Goal: Task Accomplishment & Management: Complete application form

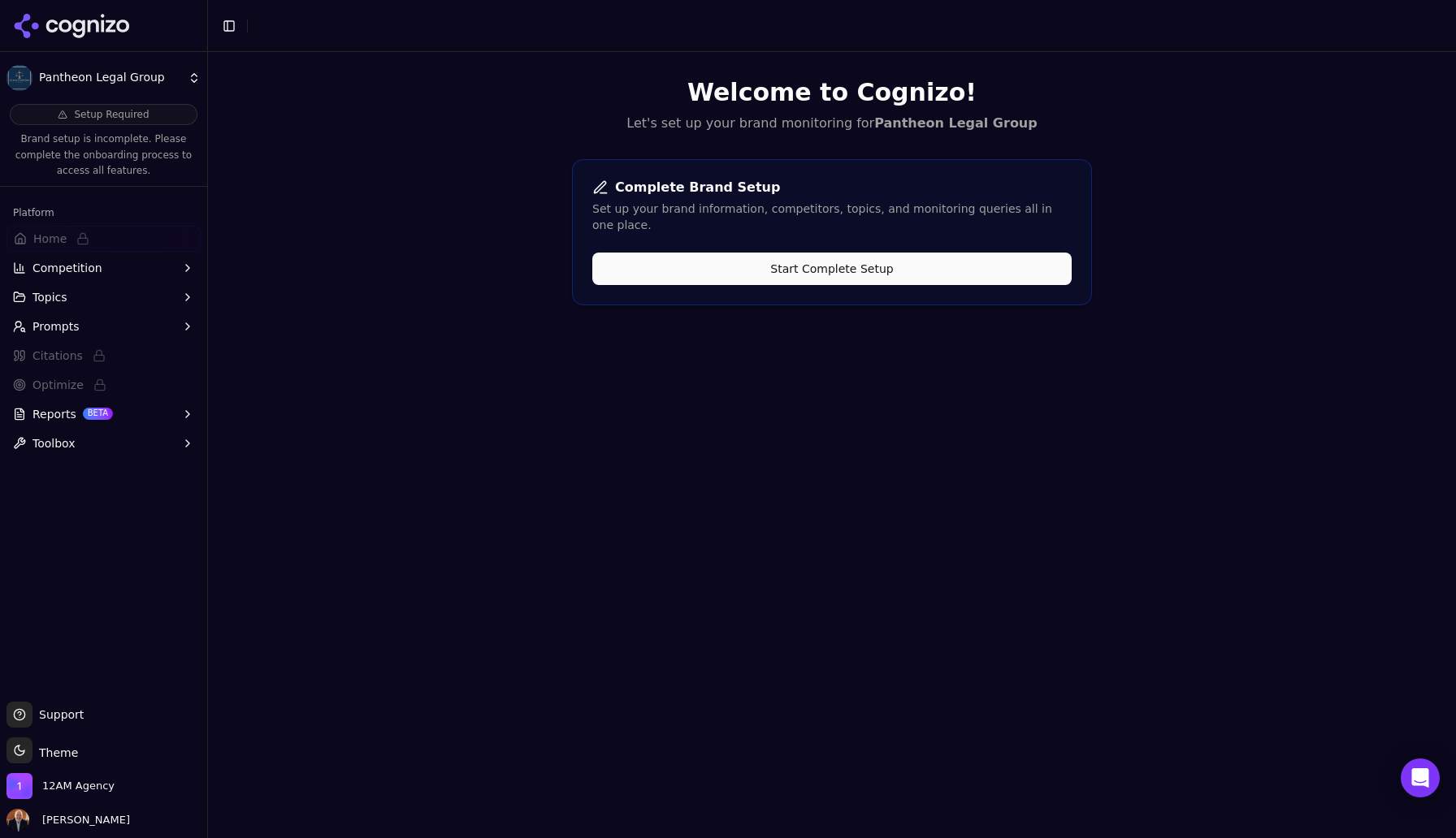
click at [830, 254] on button "Start Complete Setup" at bounding box center [831, 269] width 480 height 33
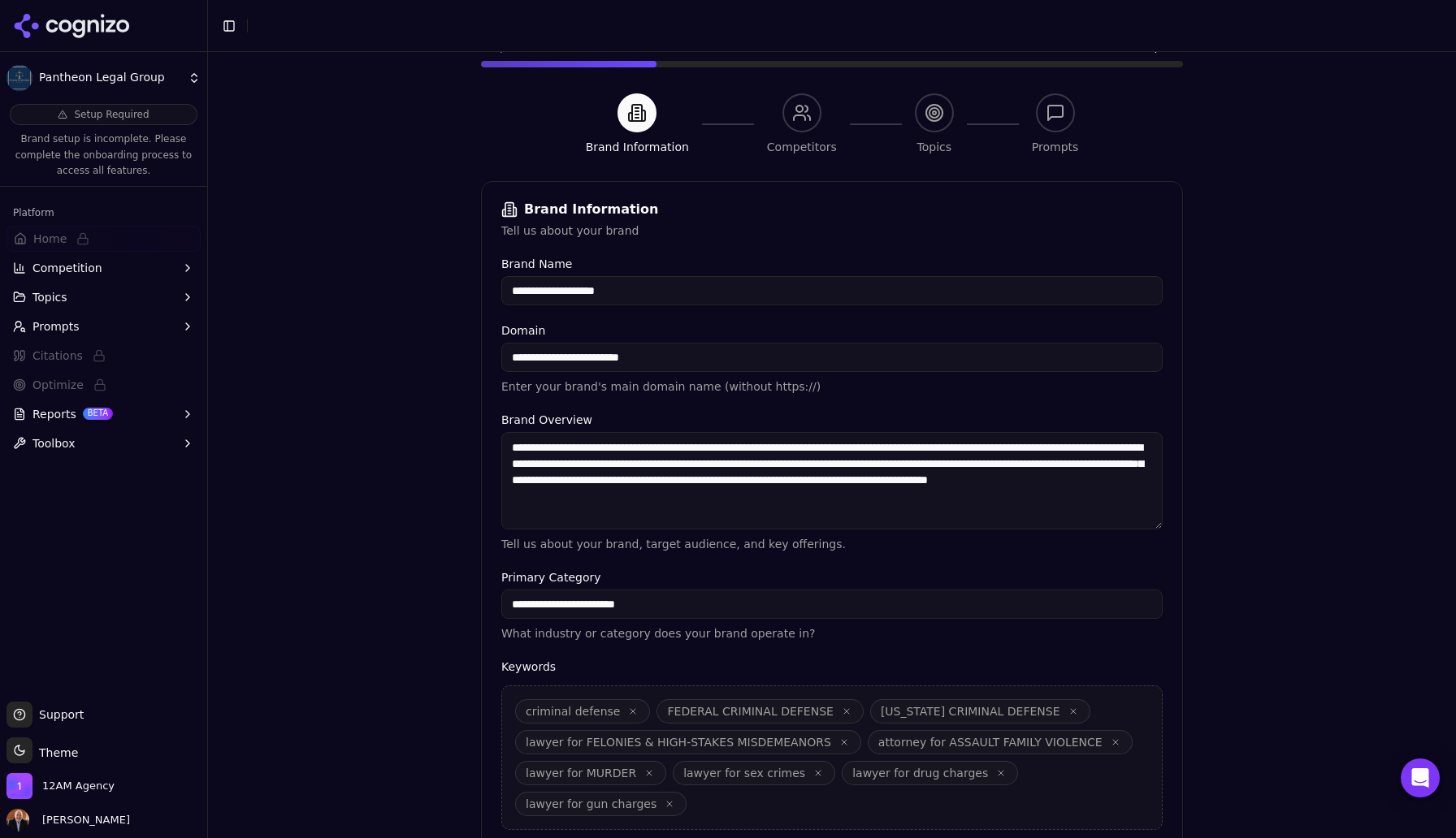
scroll to position [273, 0]
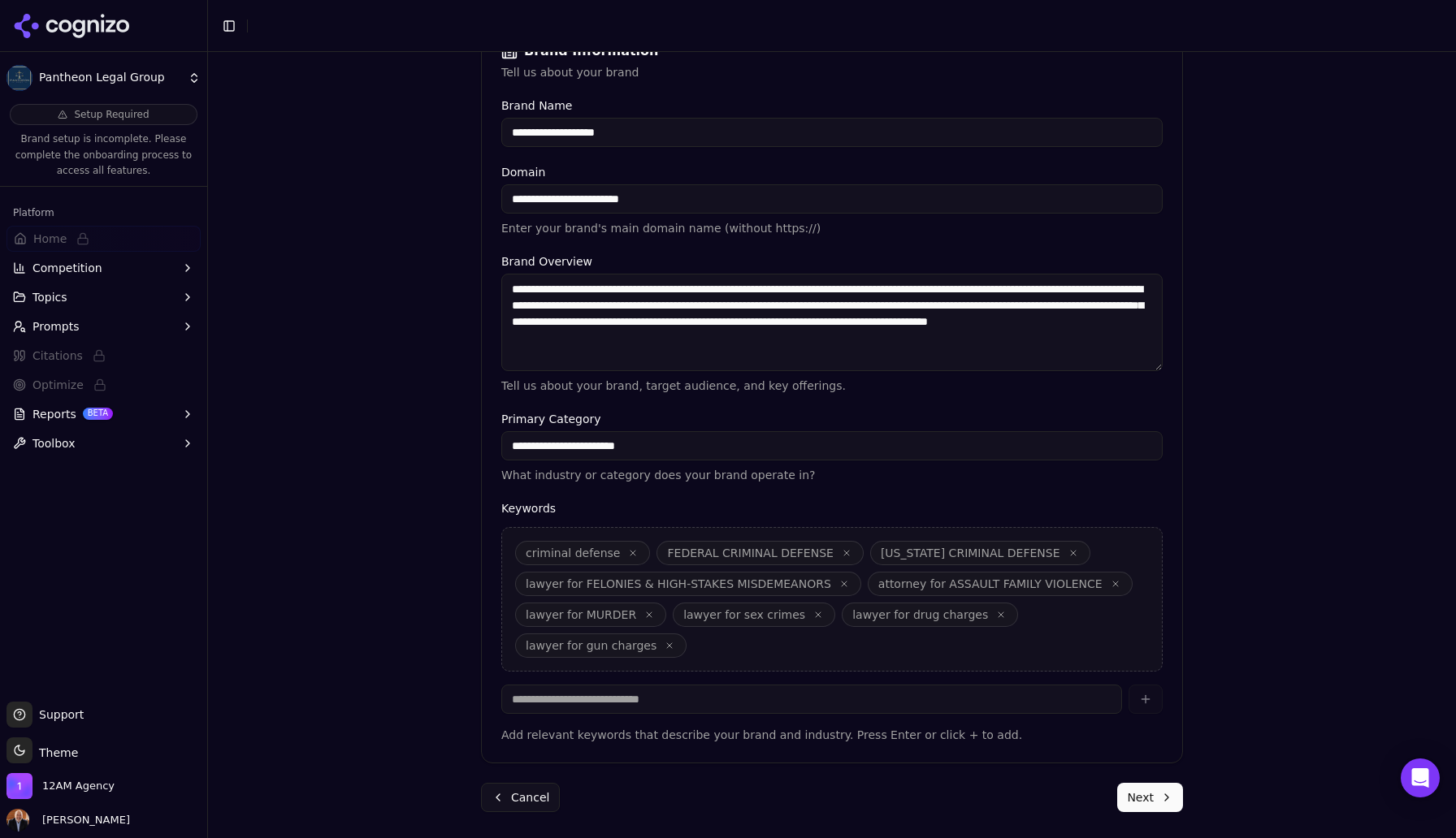
click at [1147, 791] on button "Next" at bounding box center [1149, 798] width 66 height 30
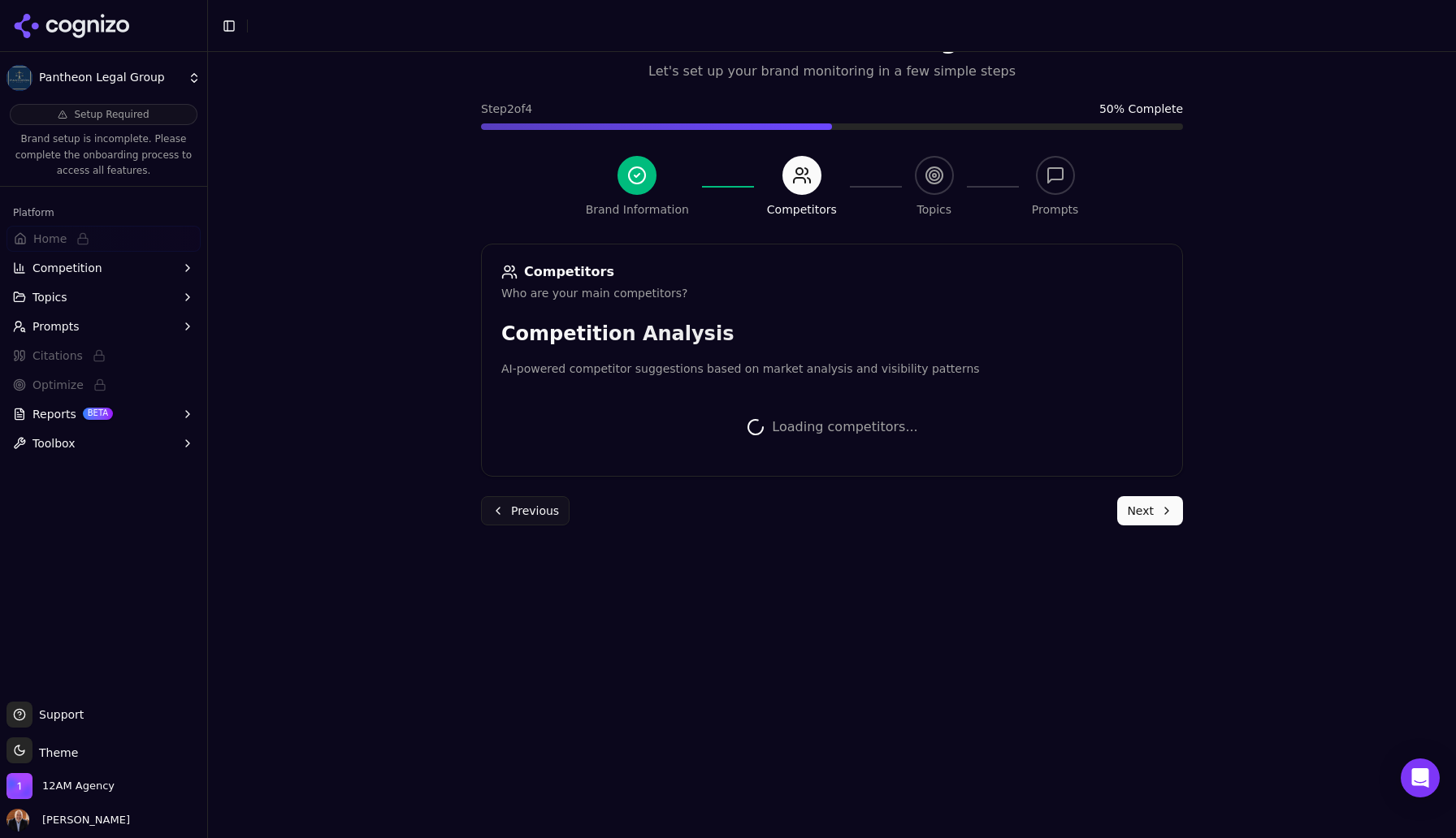
scroll to position [208, 0]
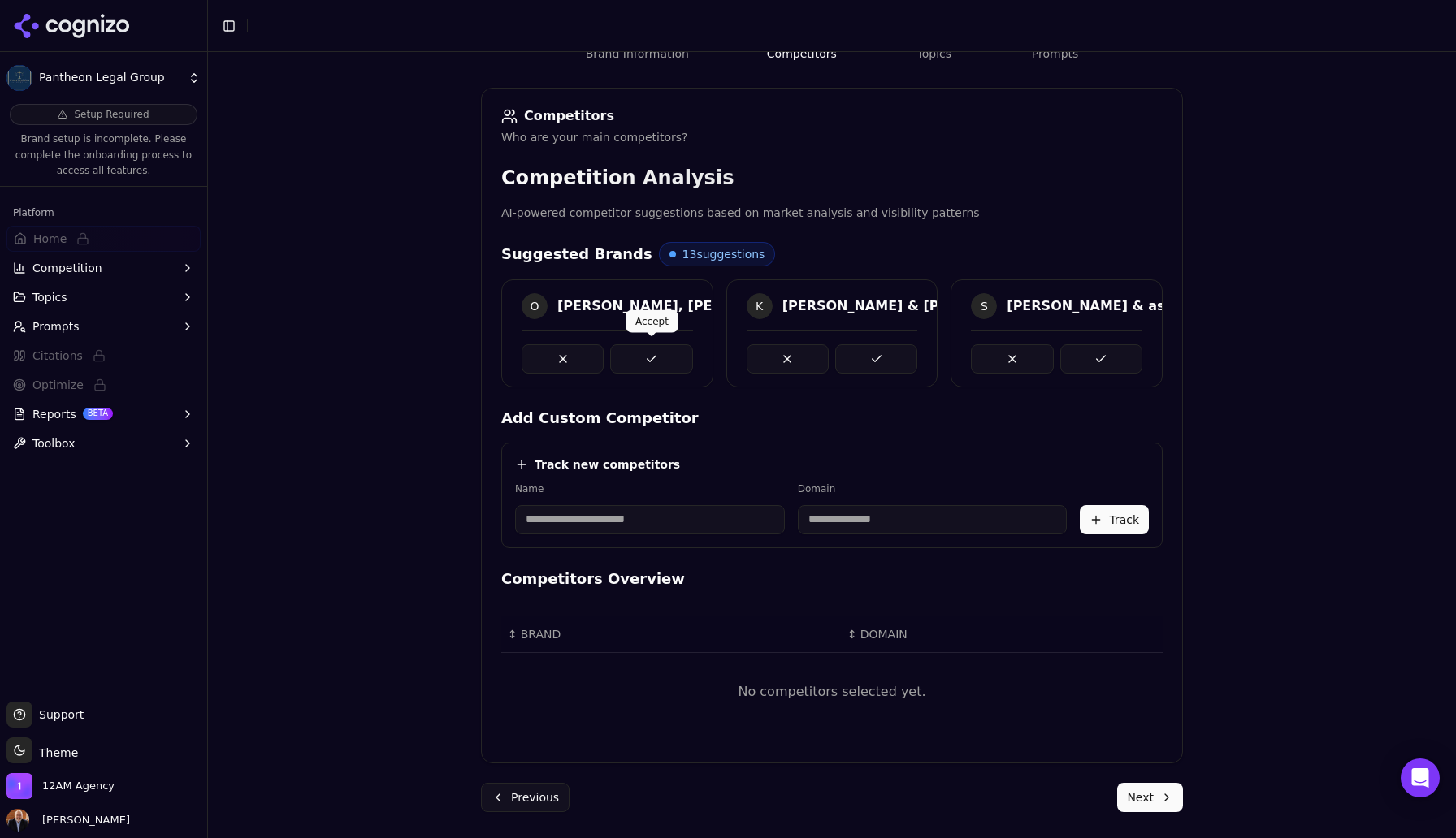
click at [651, 359] on button at bounding box center [651, 359] width 82 height 30
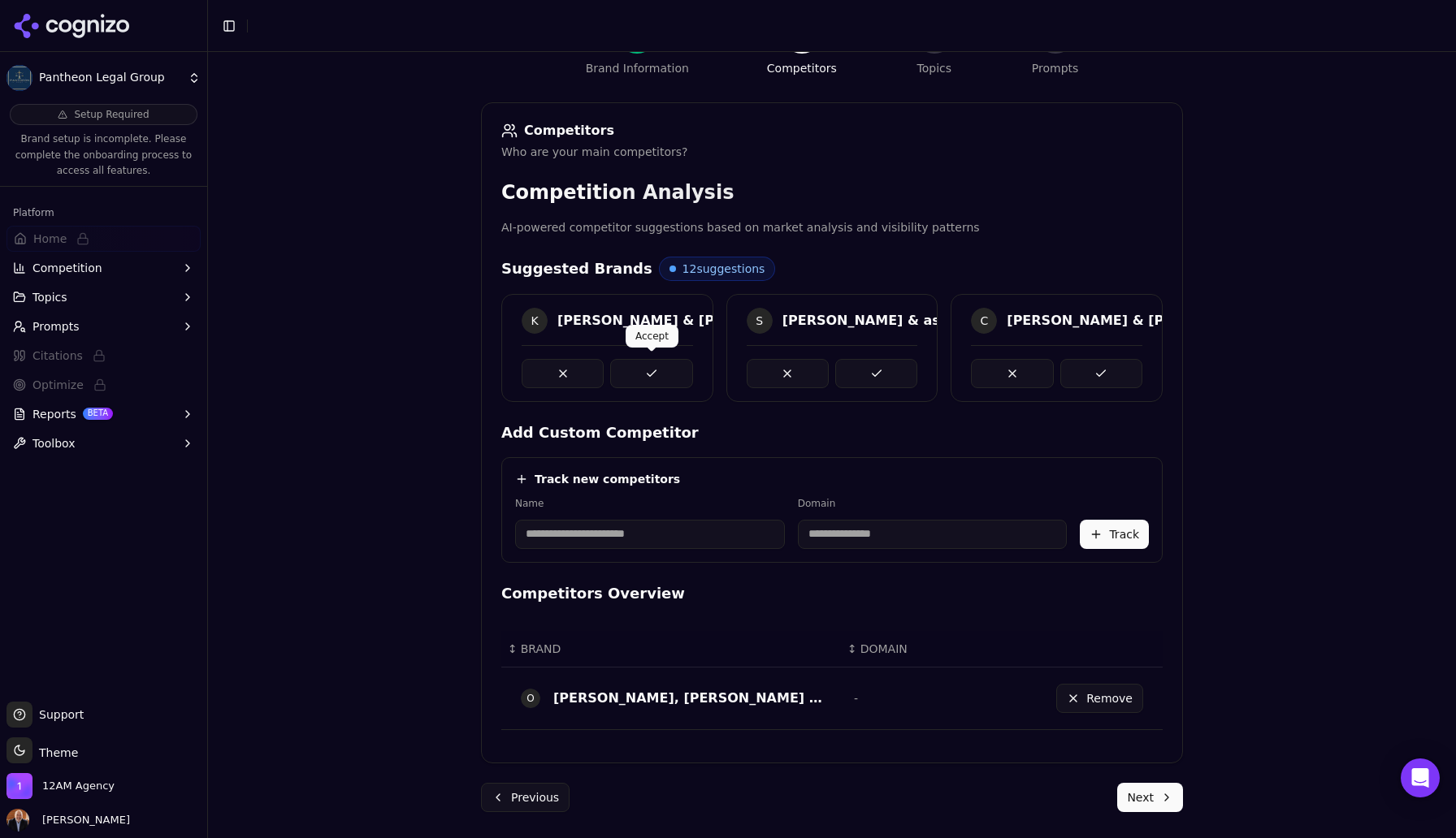
click at [656, 373] on button at bounding box center [651, 374] width 82 height 30
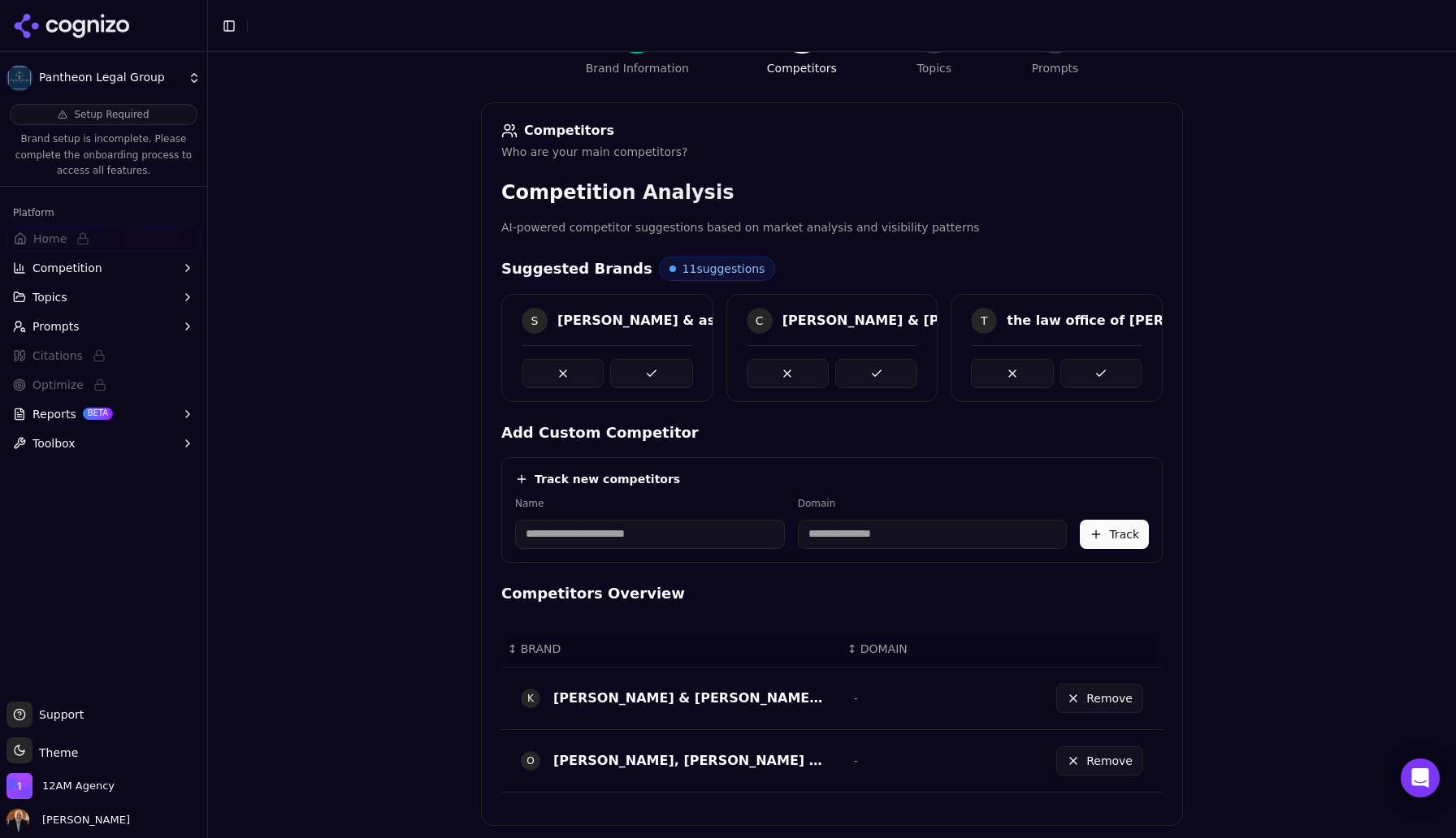
click at [656, 373] on button at bounding box center [651, 374] width 82 height 30
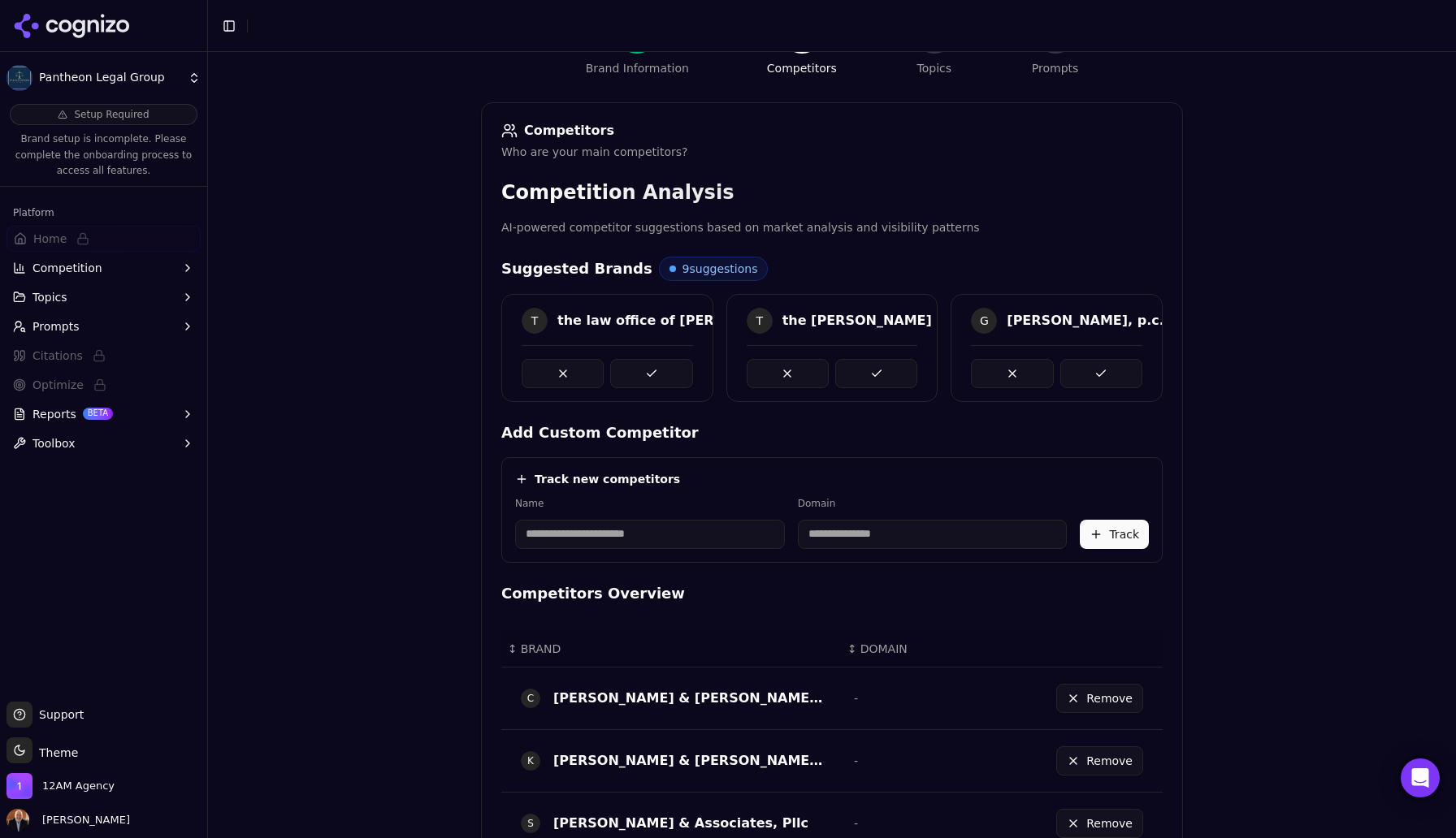
click at [656, 373] on button at bounding box center [651, 374] width 82 height 30
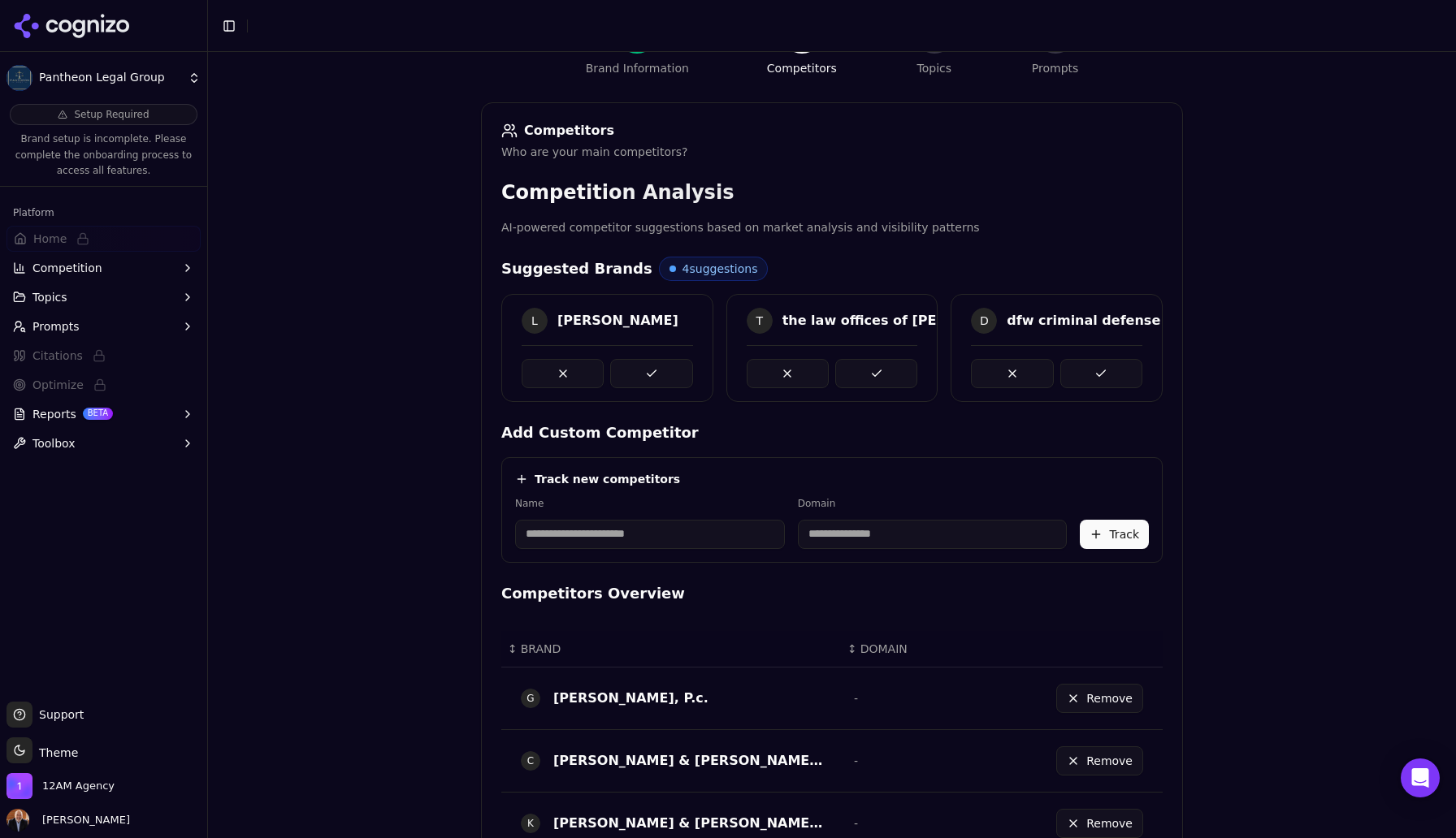
click at [656, 373] on button at bounding box center [651, 374] width 82 height 30
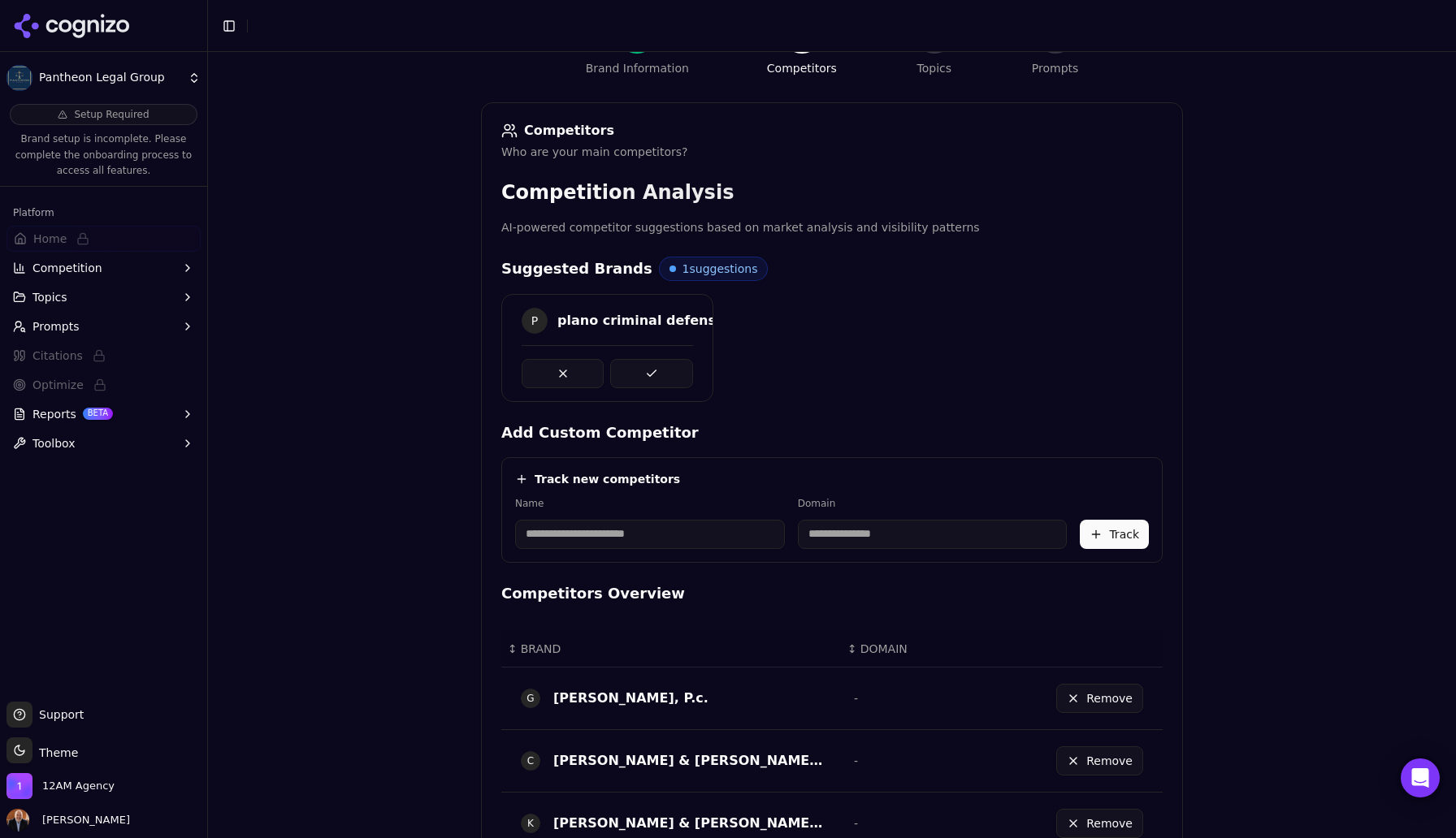
click at [656, 373] on button at bounding box center [651, 374] width 82 height 30
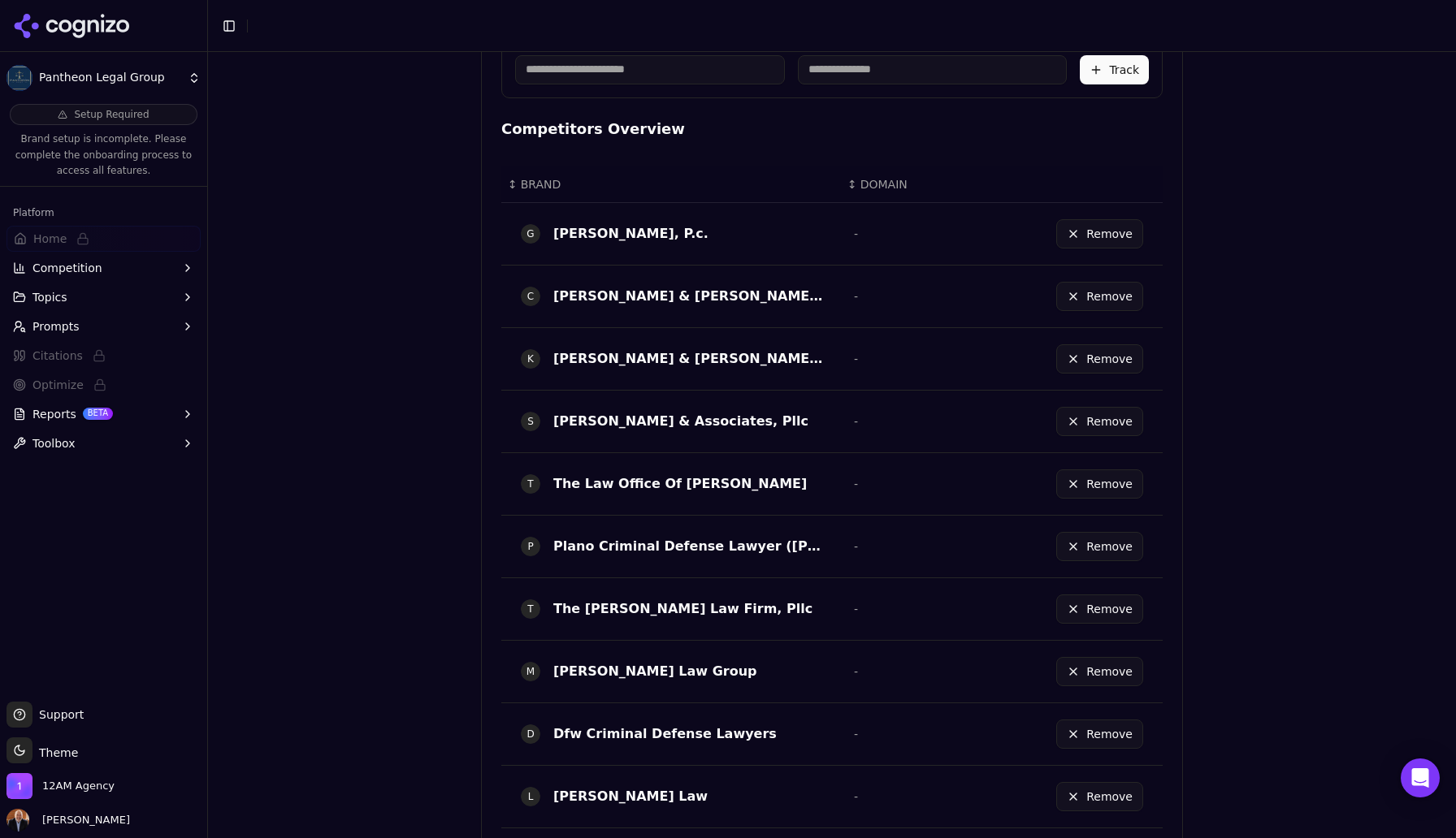
scroll to position [800, 0]
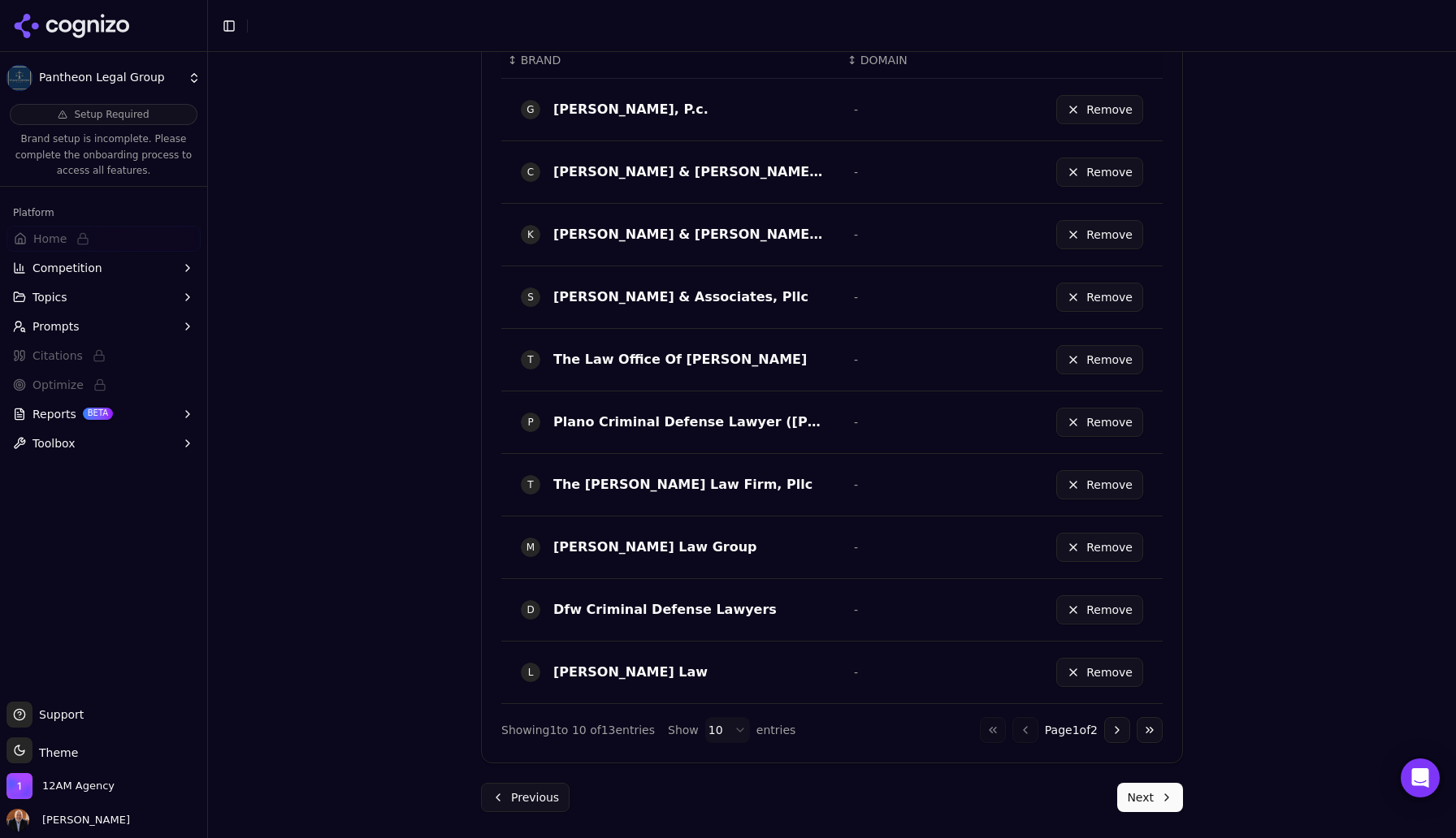
click at [1159, 803] on button "Next" at bounding box center [1149, 798] width 66 height 30
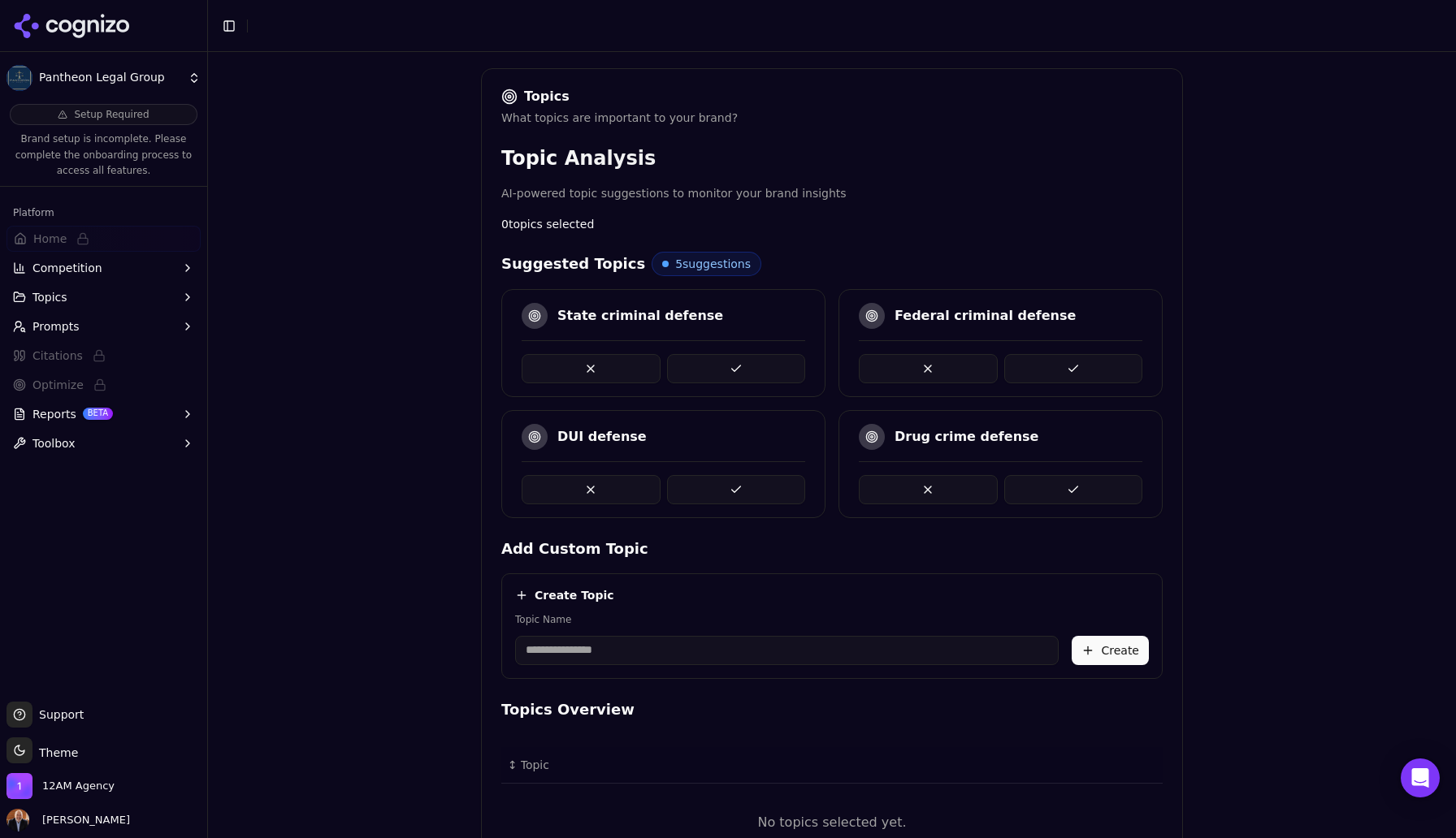
scroll to position [226, 0]
click at [747, 373] on button at bounding box center [736, 371] width 139 height 30
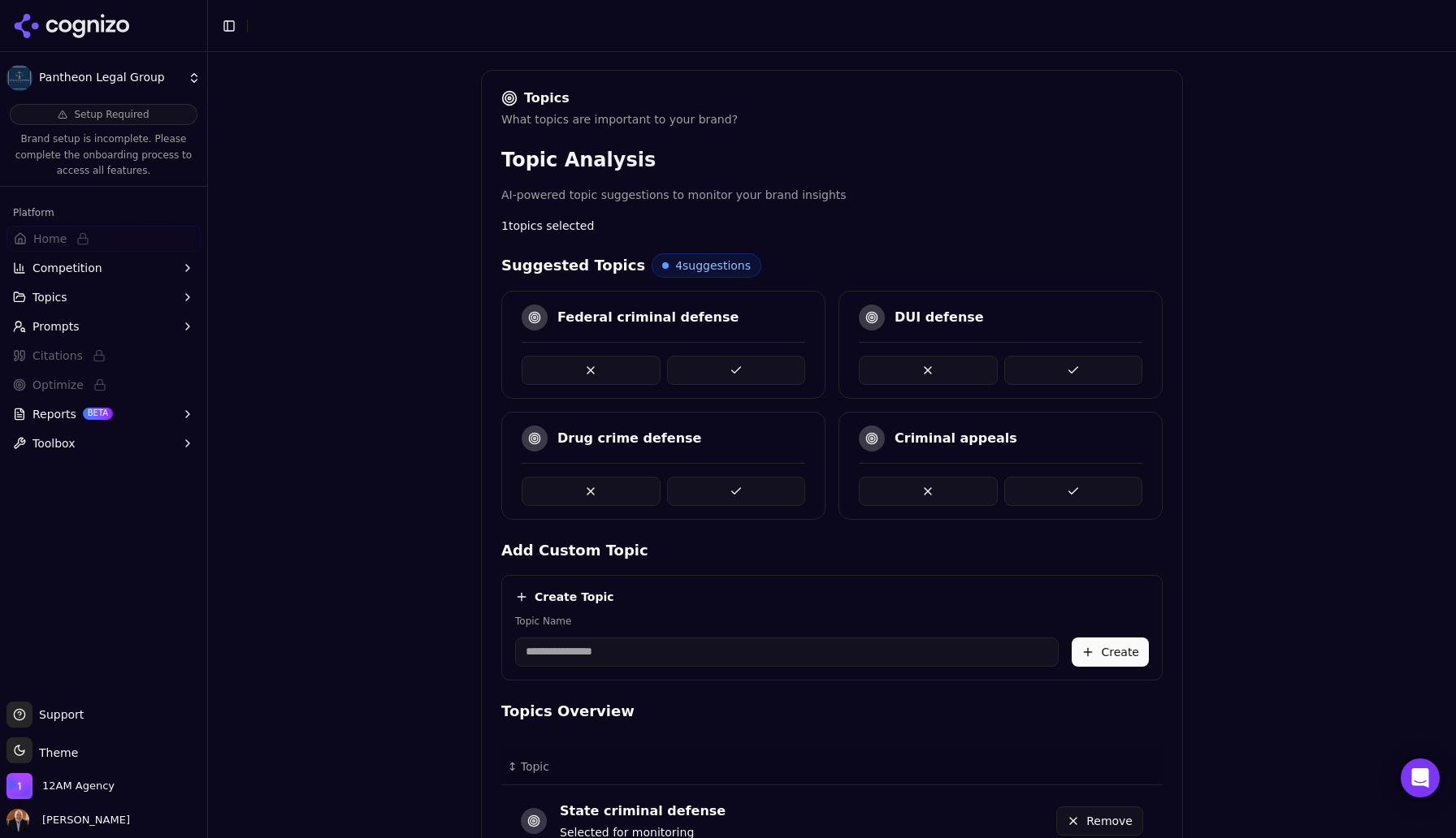
click at [745, 365] on button at bounding box center [736, 371] width 139 height 30
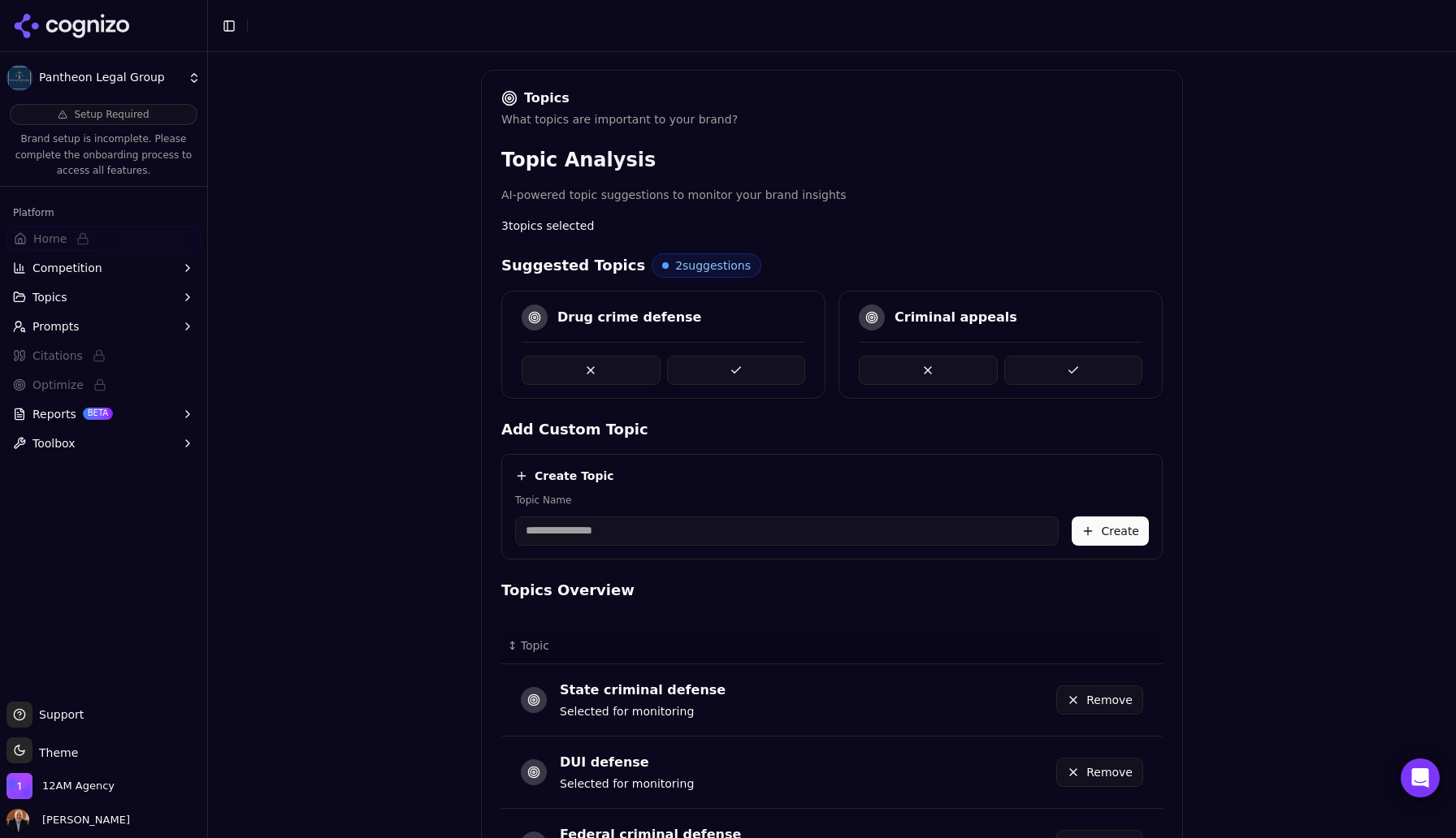
click at [745, 365] on button at bounding box center [736, 371] width 139 height 30
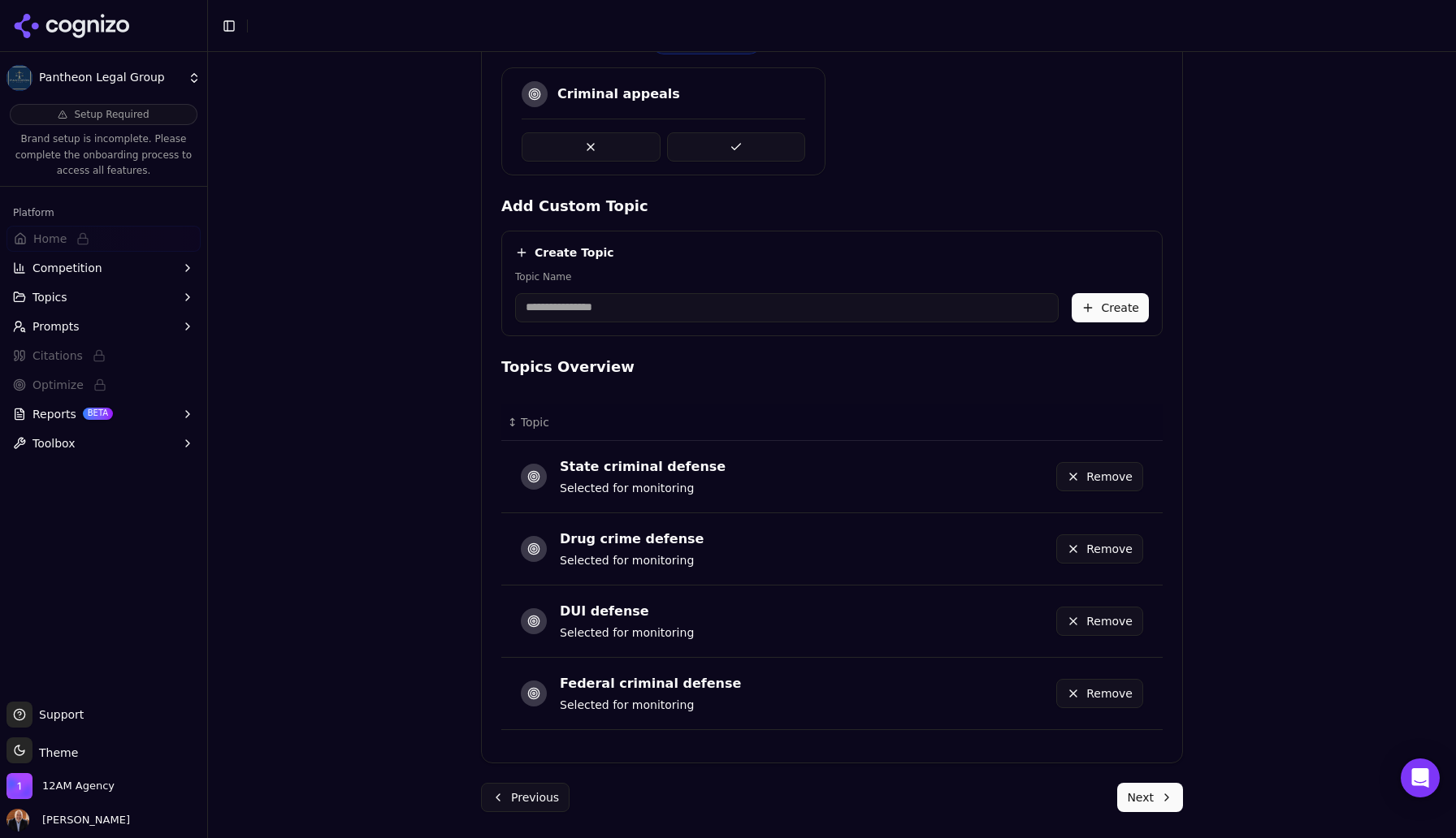
click at [1162, 803] on button "Next" at bounding box center [1149, 798] width 66 height 30
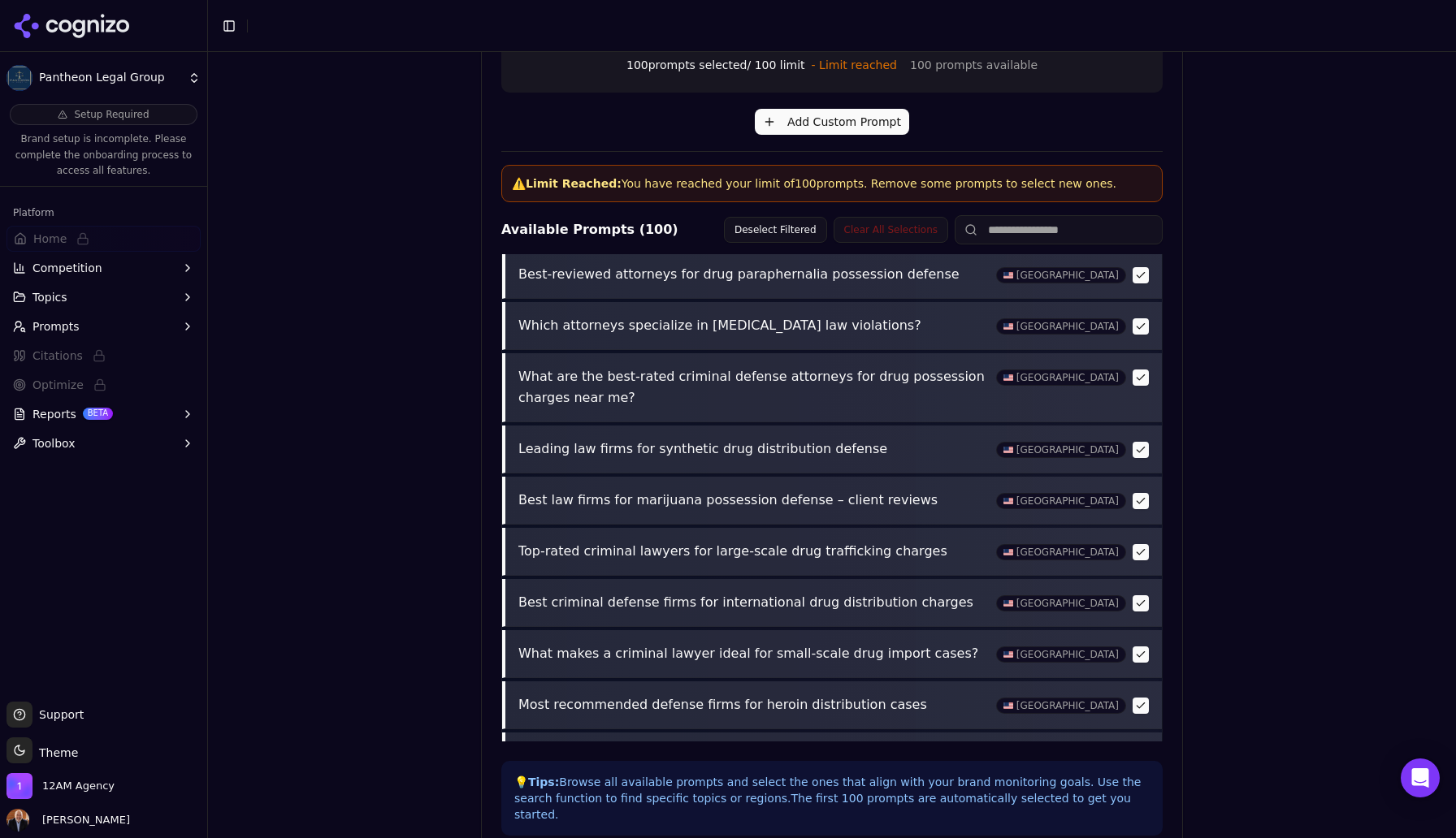
scroll to position [526, 0]
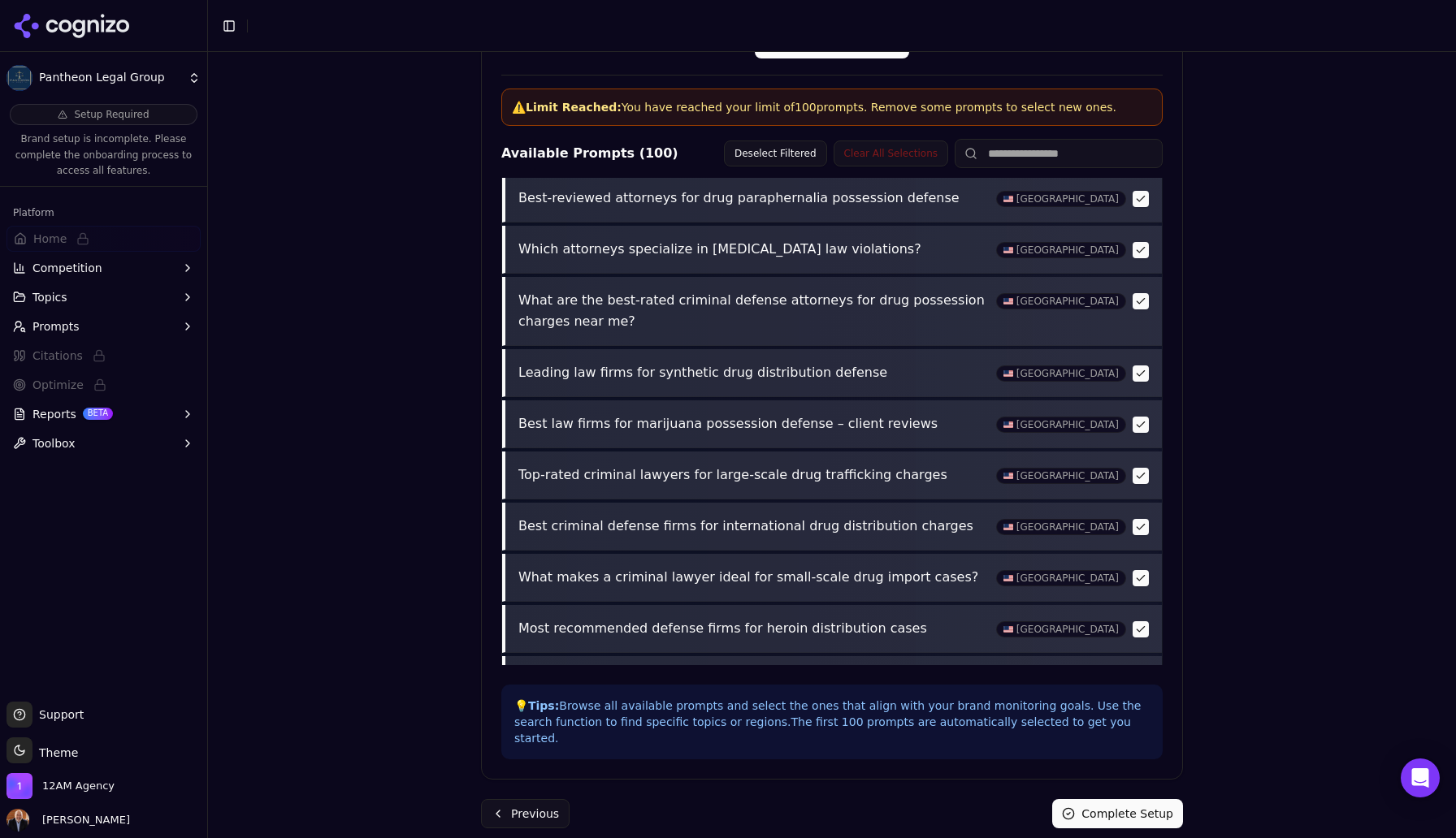
click at [1133, 804] on button "Complete Setup" at bounding box center [1118, 814] width 131 height 30
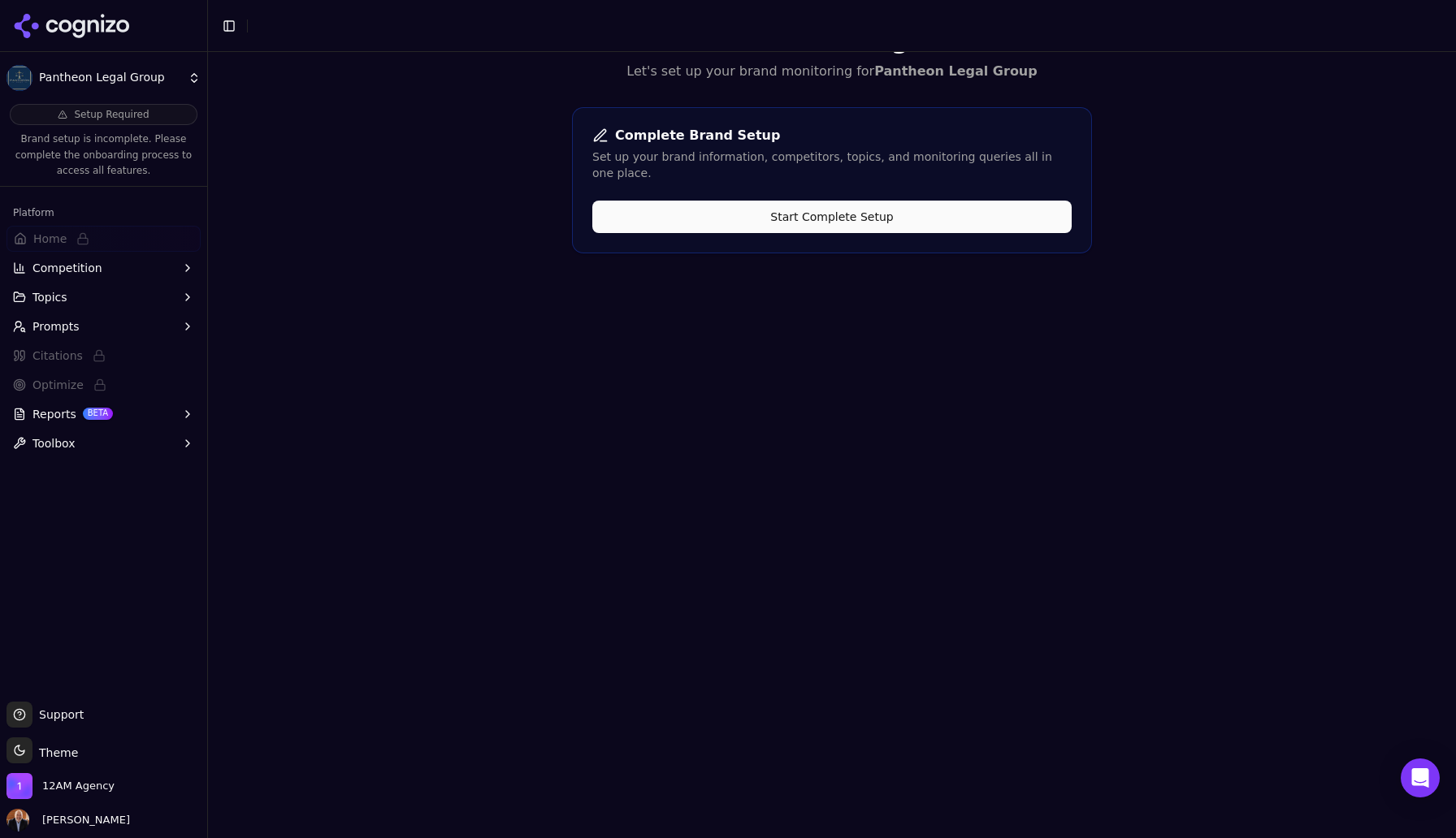
scroll to position [0, 0]
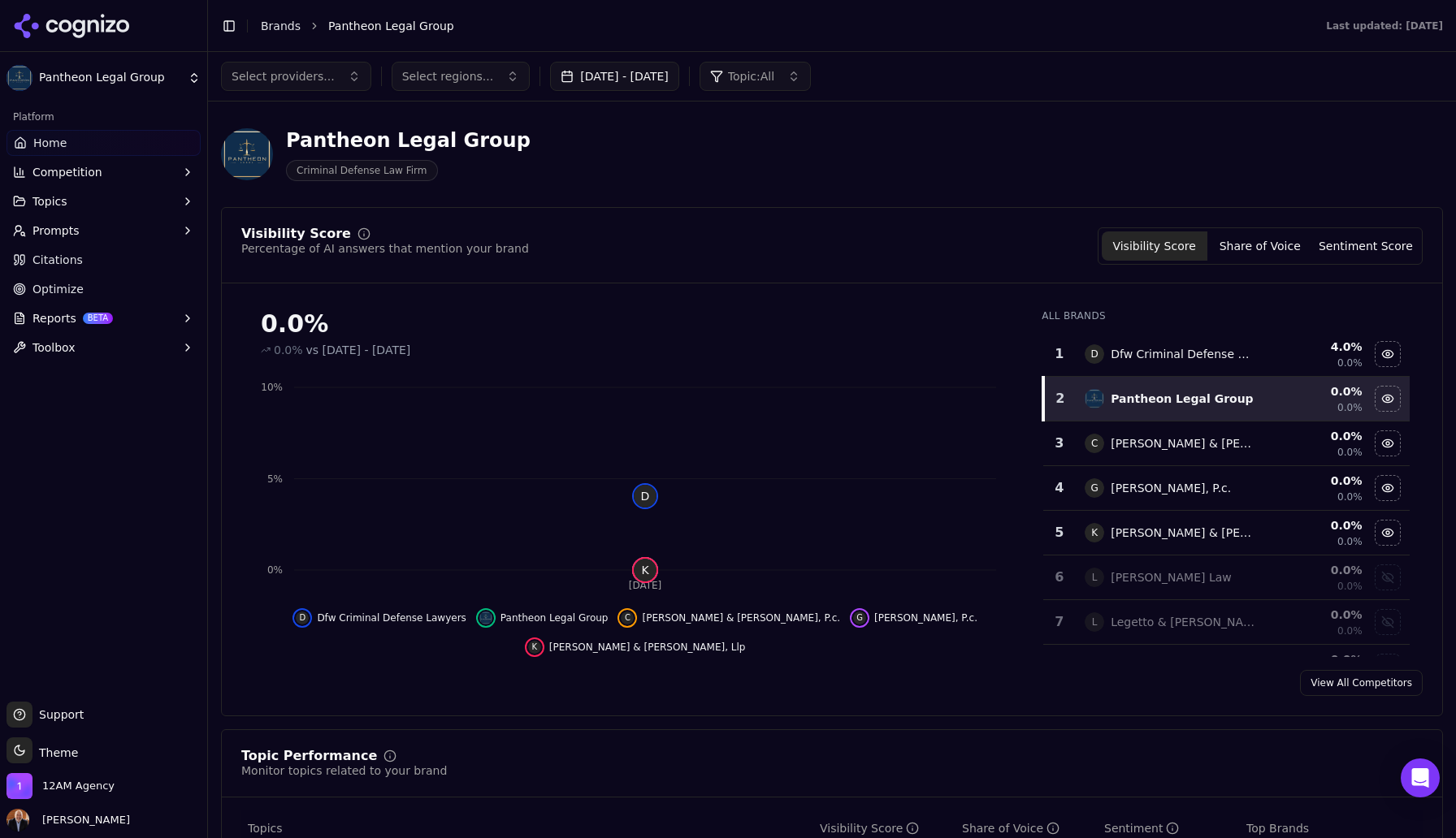
click at [52, 319] on span "Reports" at bounding box center [55, 318] width 44 height 16
click at [56, 345] on span "PDF" at bounding box center [104, 344] width 142 height 16
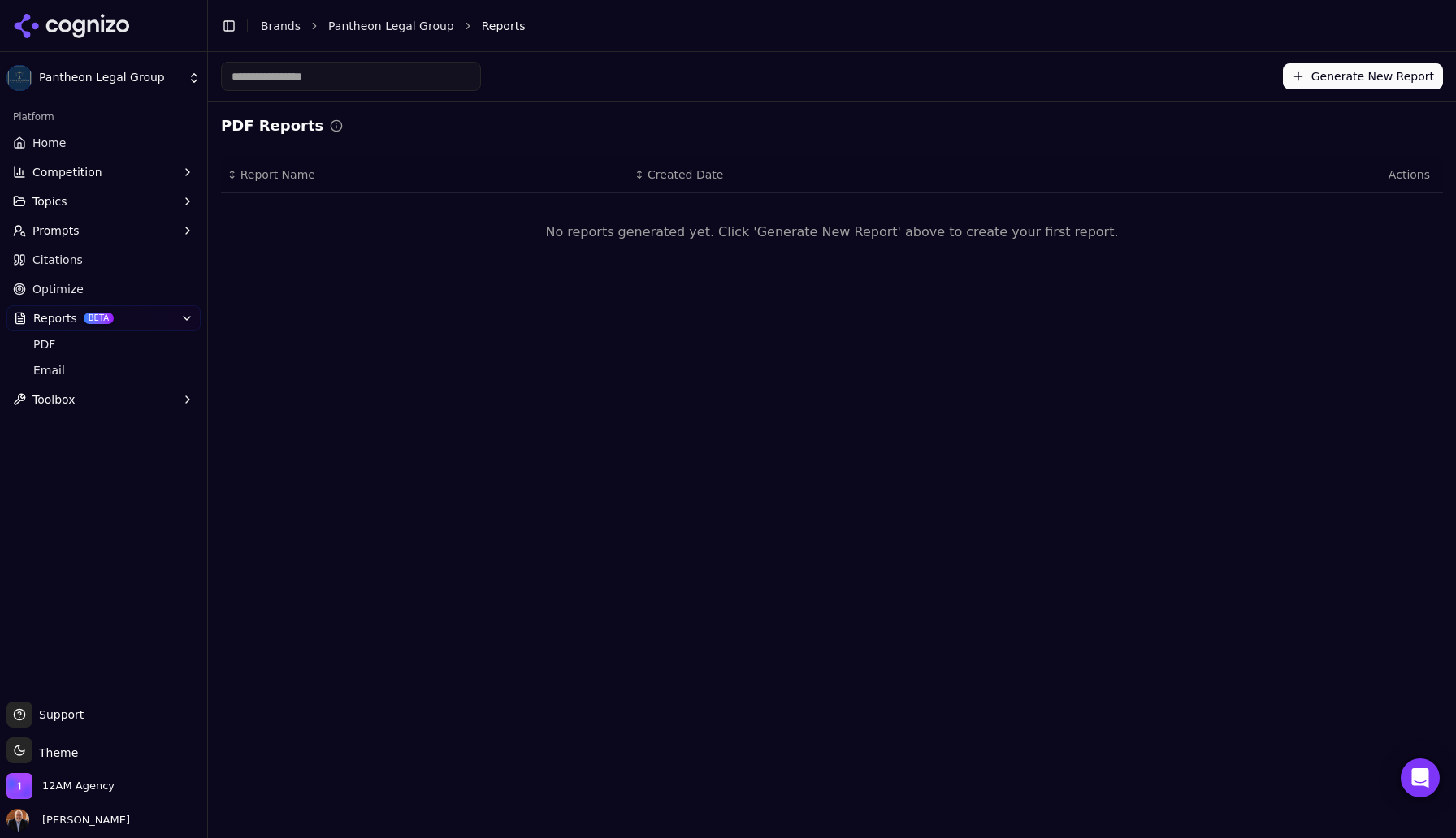
click at [70, 296] on span "Optimize" at bounding box center [57, 289] width 51 height 16
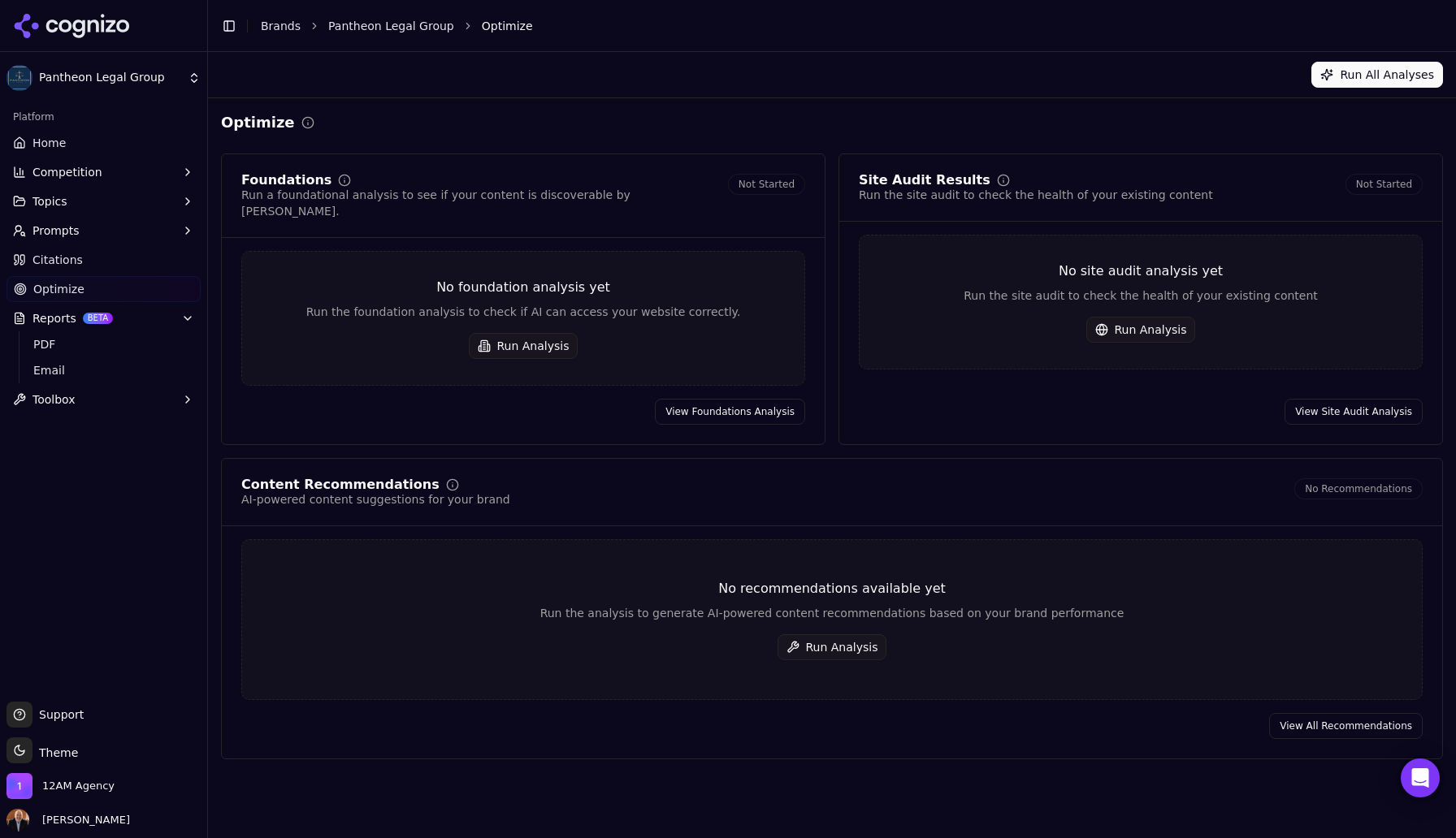
click at [1358, 75] on button "Run All Analyses" at bounding box center [1376, 74] width 131 height 26
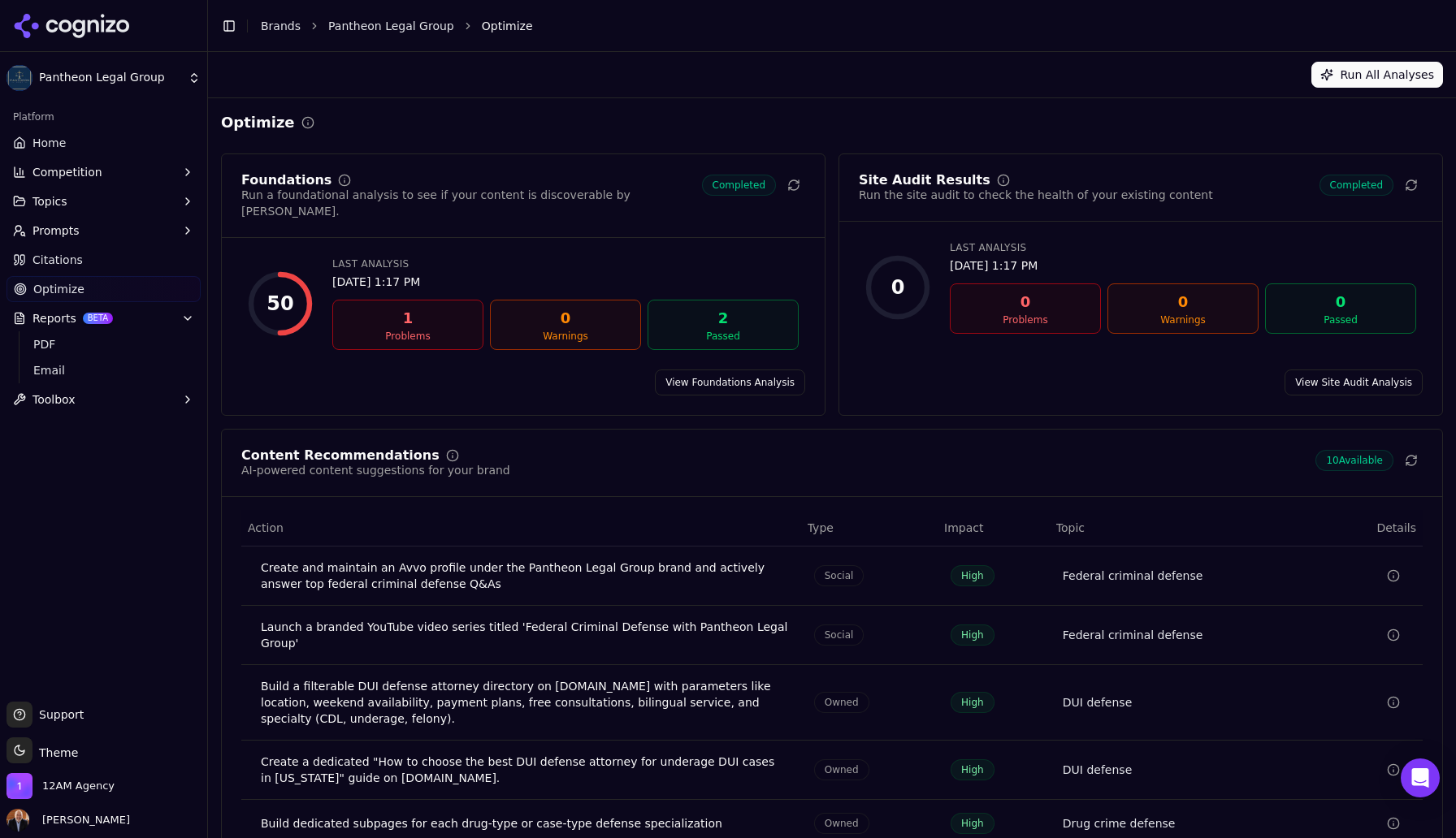
scroll to position [66, 0]
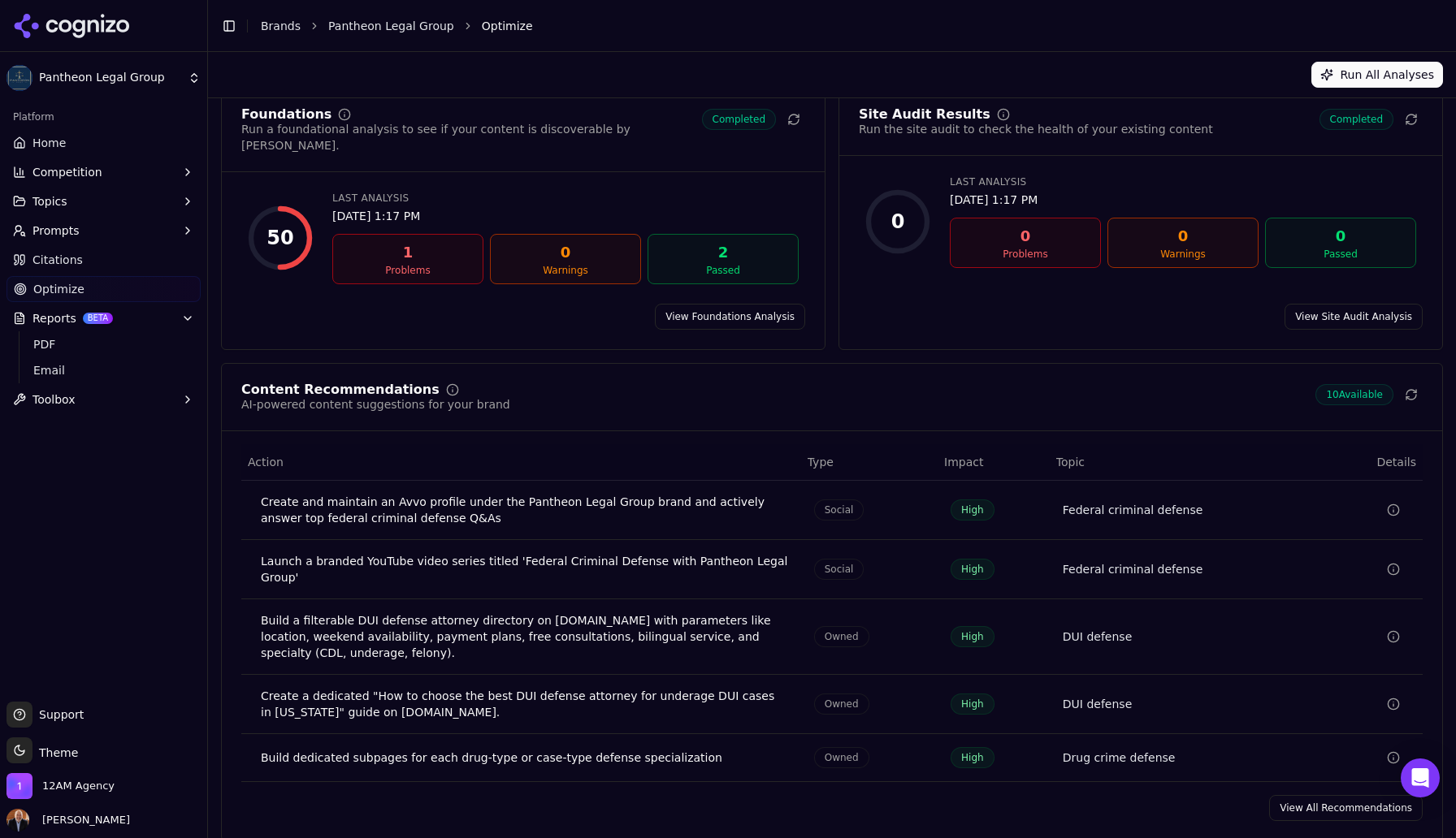
click at [1342, 796] on link "View All Recommendations" at bounding box center [1346, 808] width 153 height 26
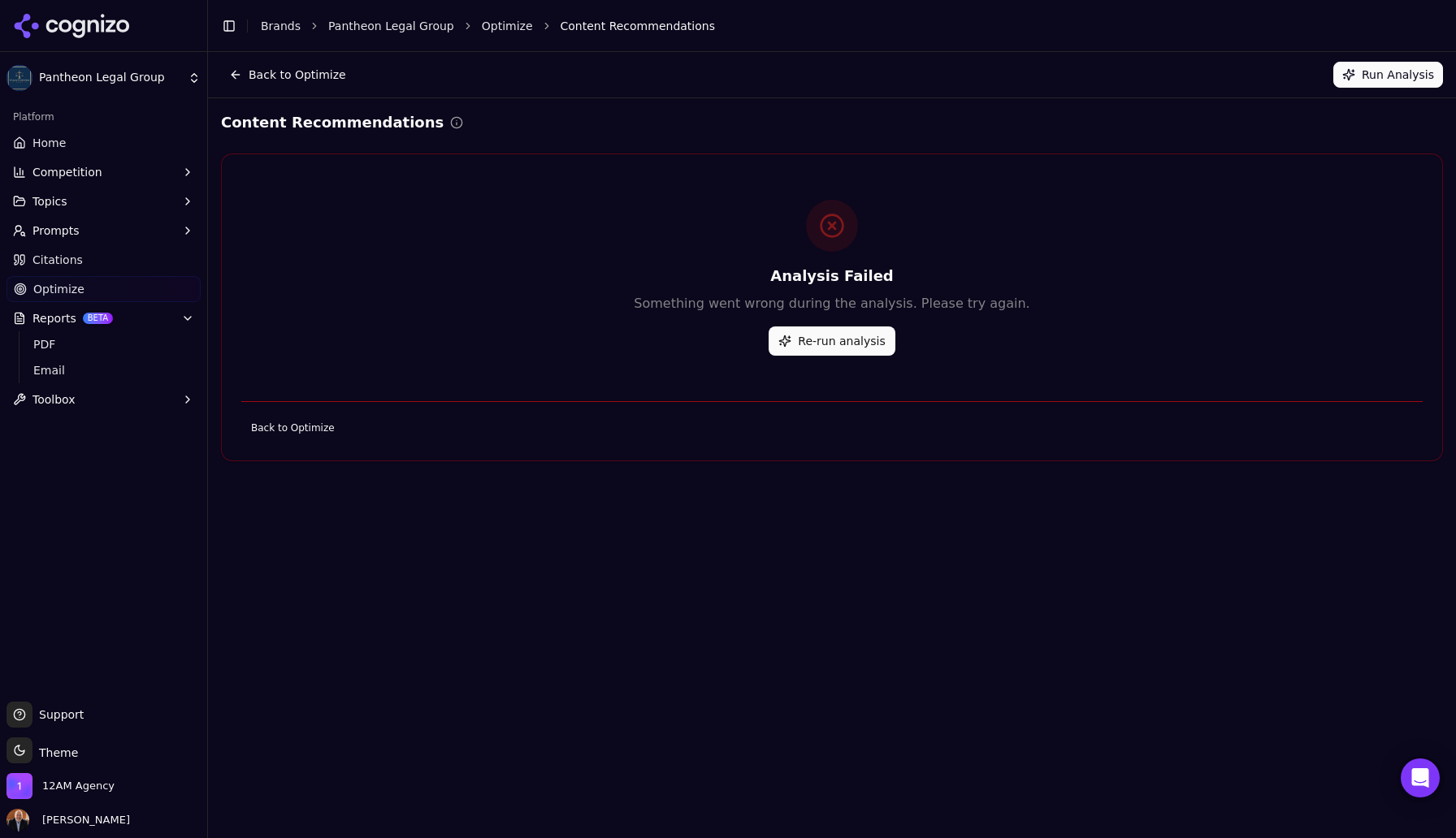
click at [844, 341] on button "Re-run analysis" at bounding box center [831, 341] width 125 height 30
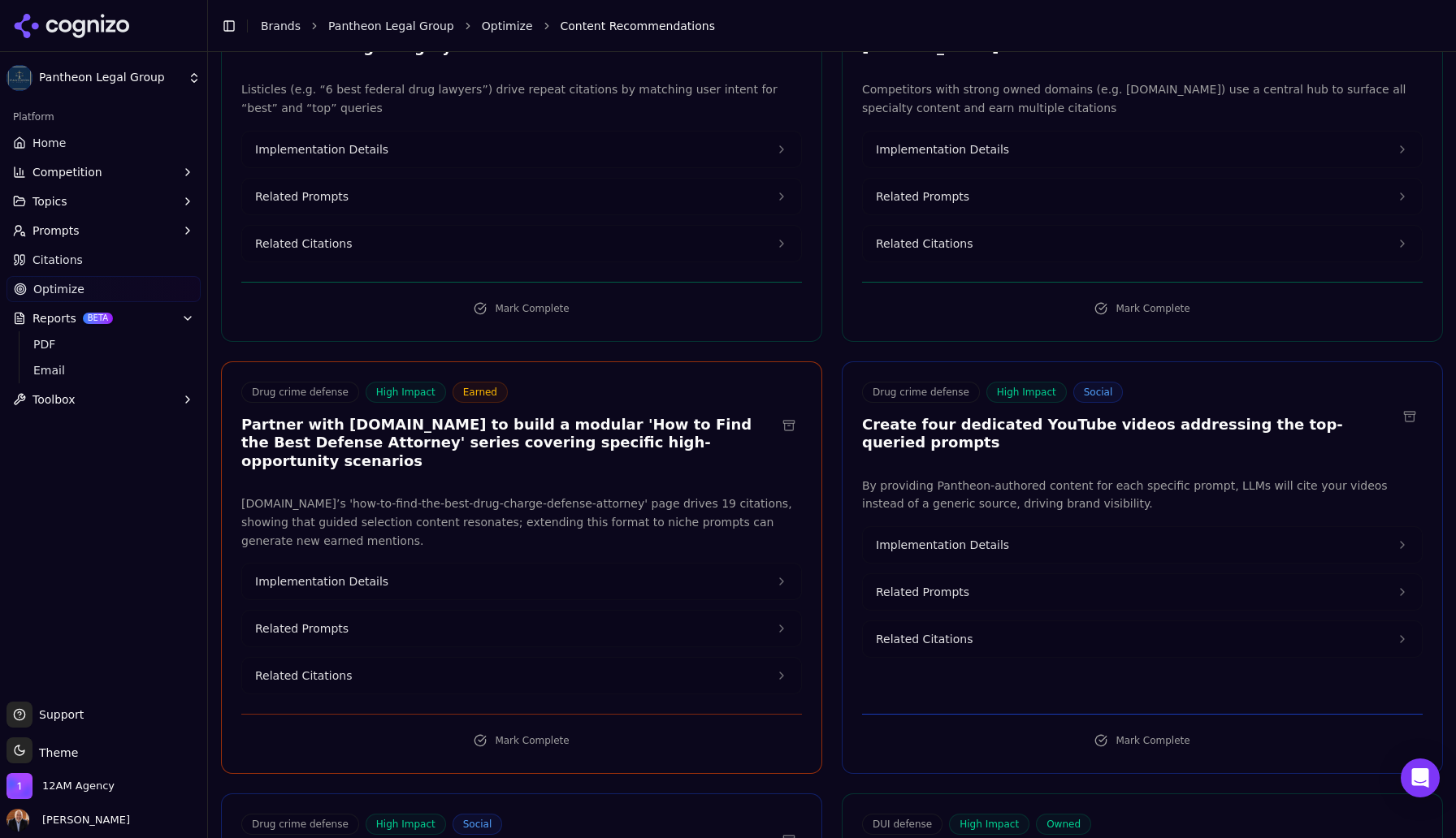
scroll to position [261, 0]
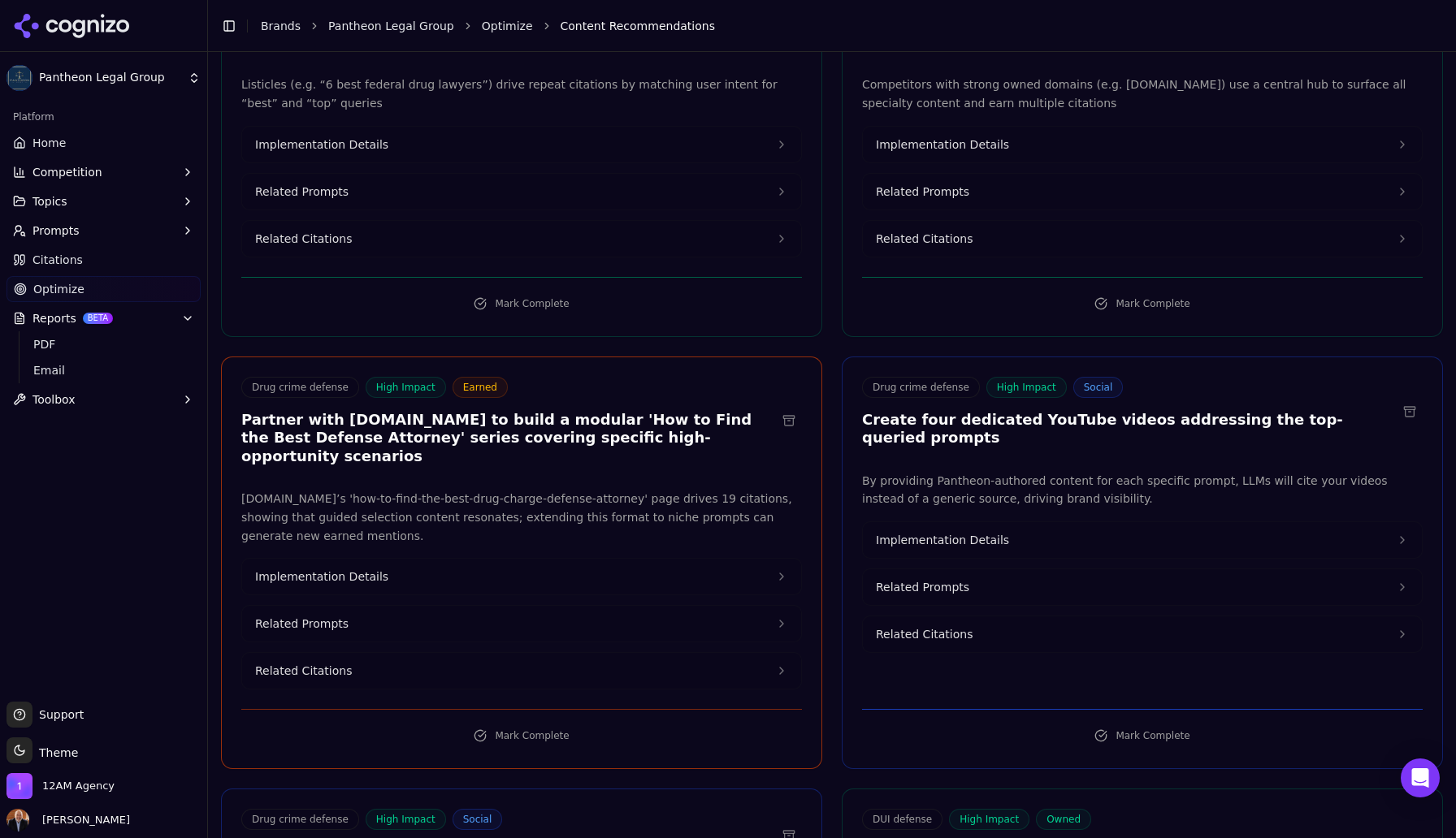
click at [1012, 523] on button "Implementation Details" at bounding box center [1143, 539] width 559 height 35
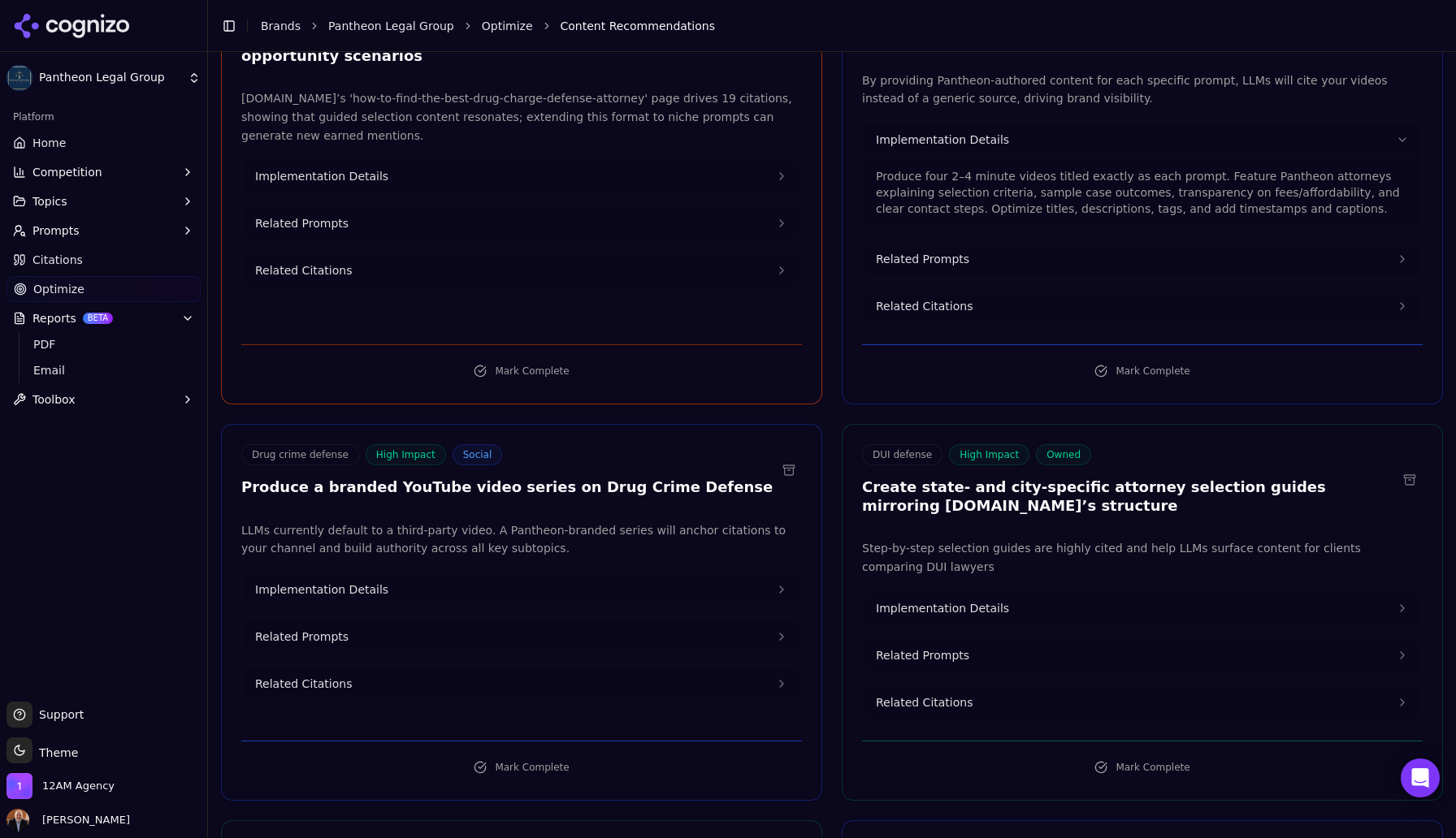
scroll to position [0, 0]
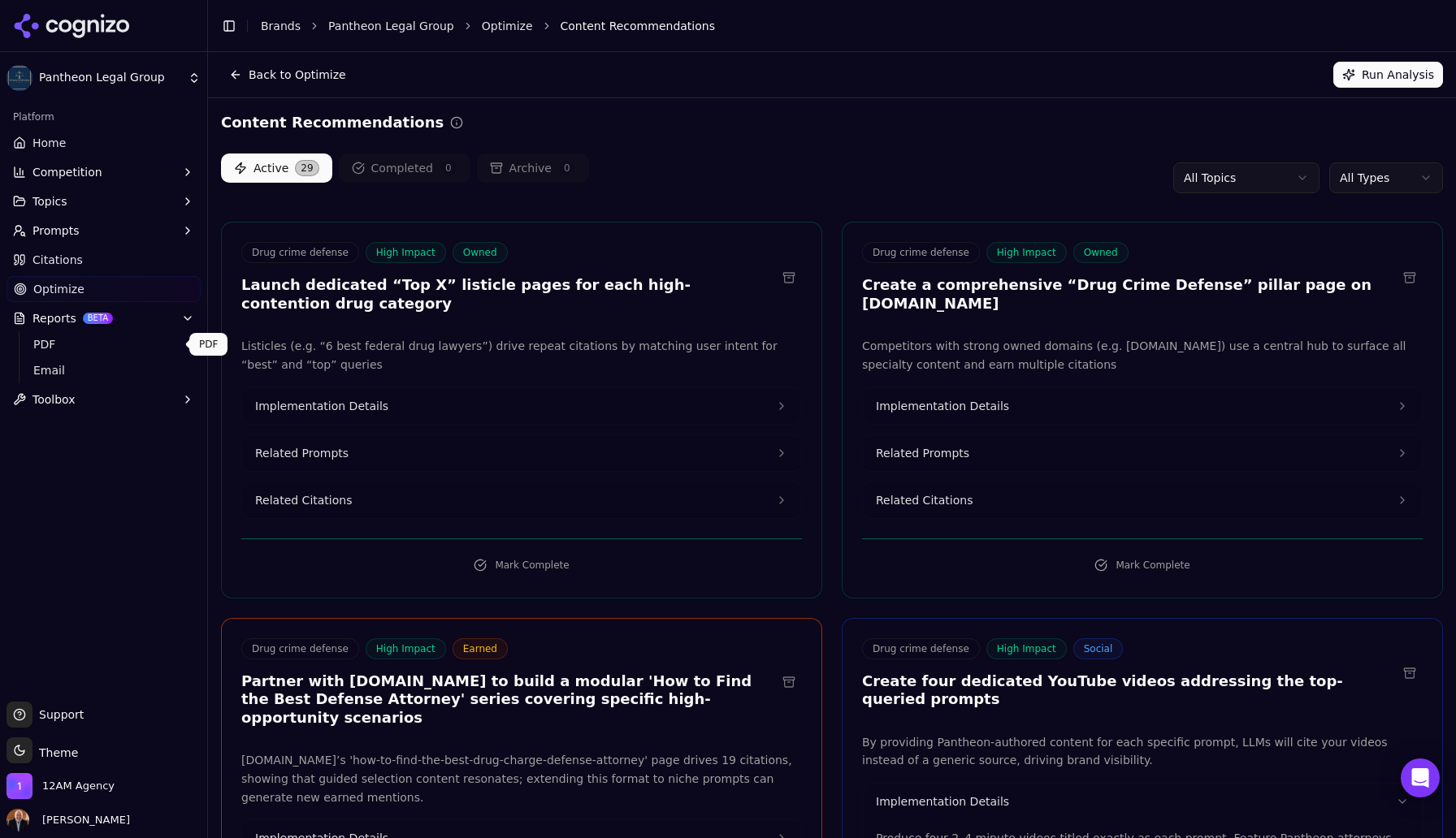
click at [58, 347] on span "PDF" at bounding box center [104, 344] width 142 height 16
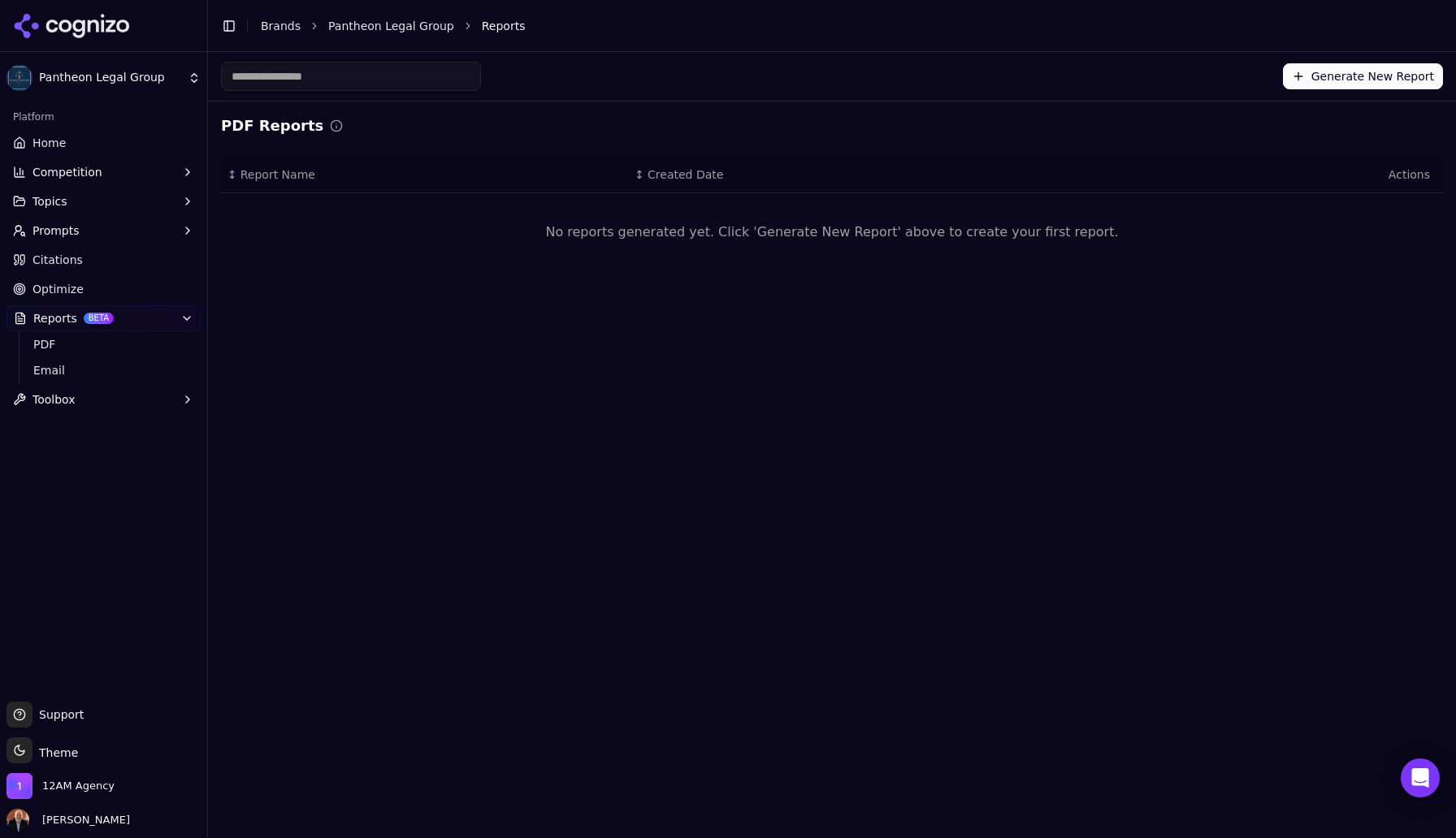
click at [1307, 76] on button "Generate New Report" at bounding box center [1363, 76] width 160 height 26
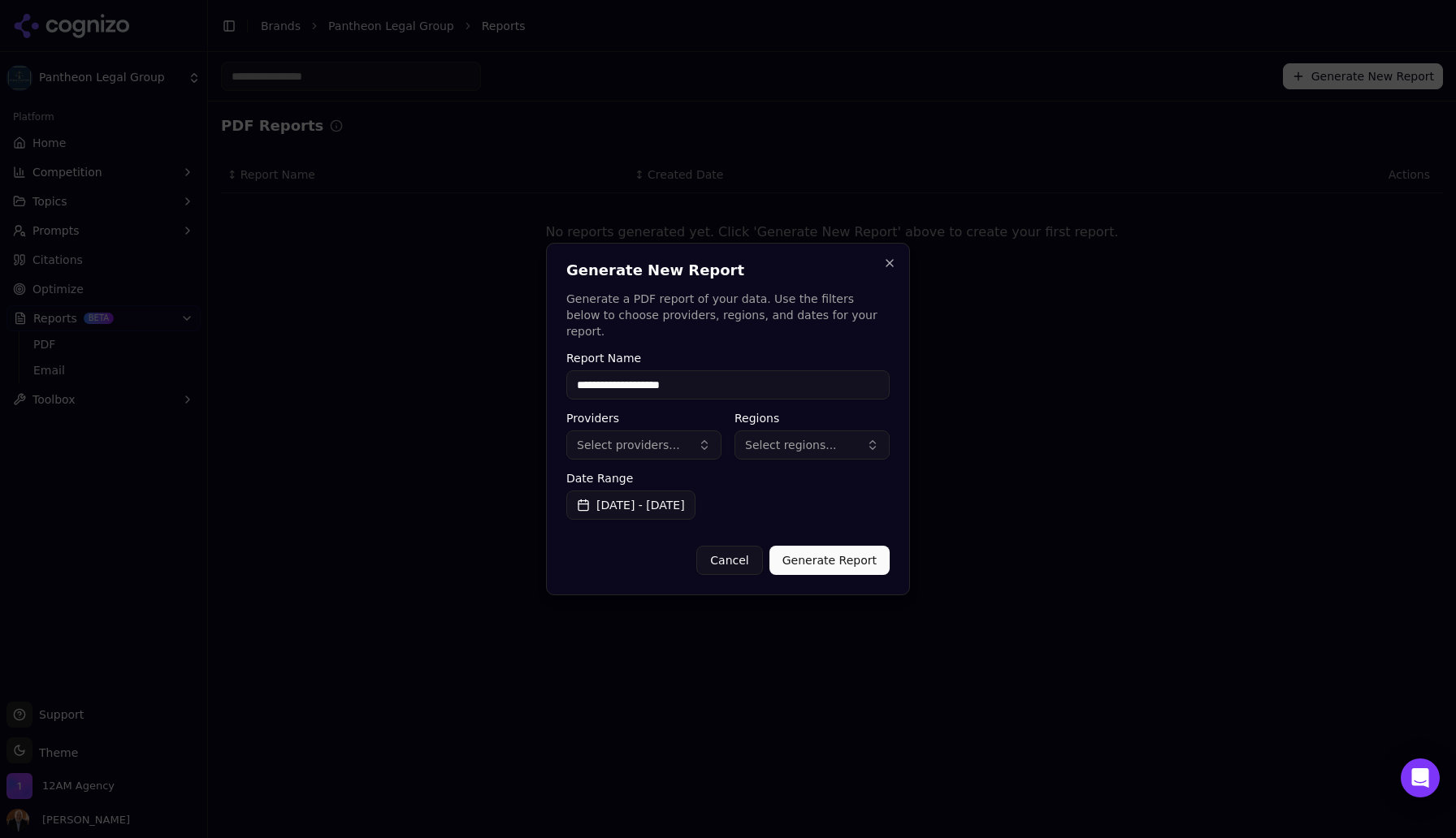
type input "**********"
click at [683, 431] on button "Select providers..." at bounding box center [644, 445] width 155 height 30
click at [637, 501] on span "ChatGPT-Search" at bounding box center [638, 501] width 91 height 16
click at [618, 531] on span "Google AI Overviews" at bounding box center [644, 535] width 102 height 33
click at [619, 569] on span "Perplexity" at bounding box center [621, 569] width 57 height 16
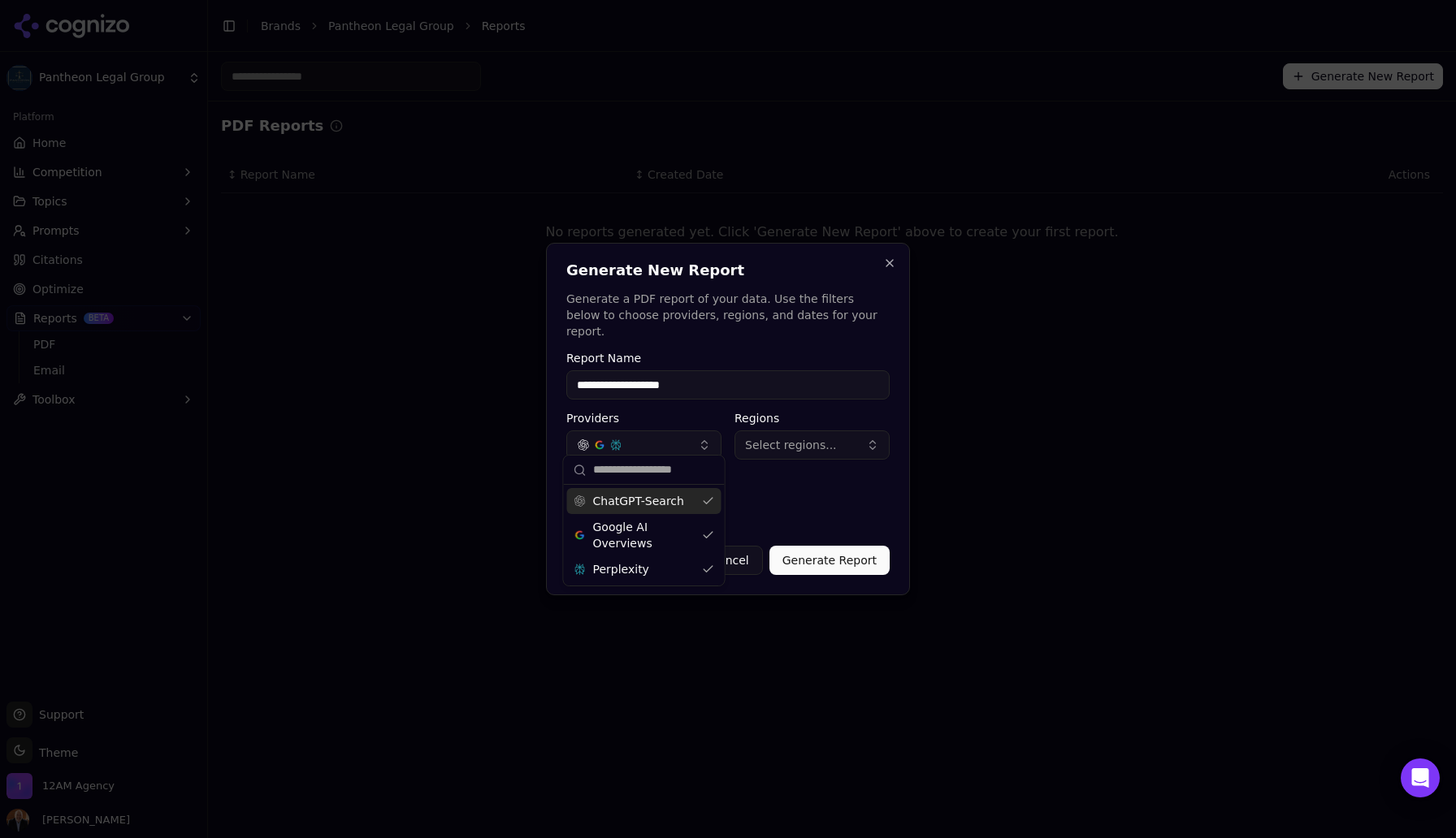
click at [790, 441] on span "Select regions..." at bounding box center [791, 444] width 92 height 16
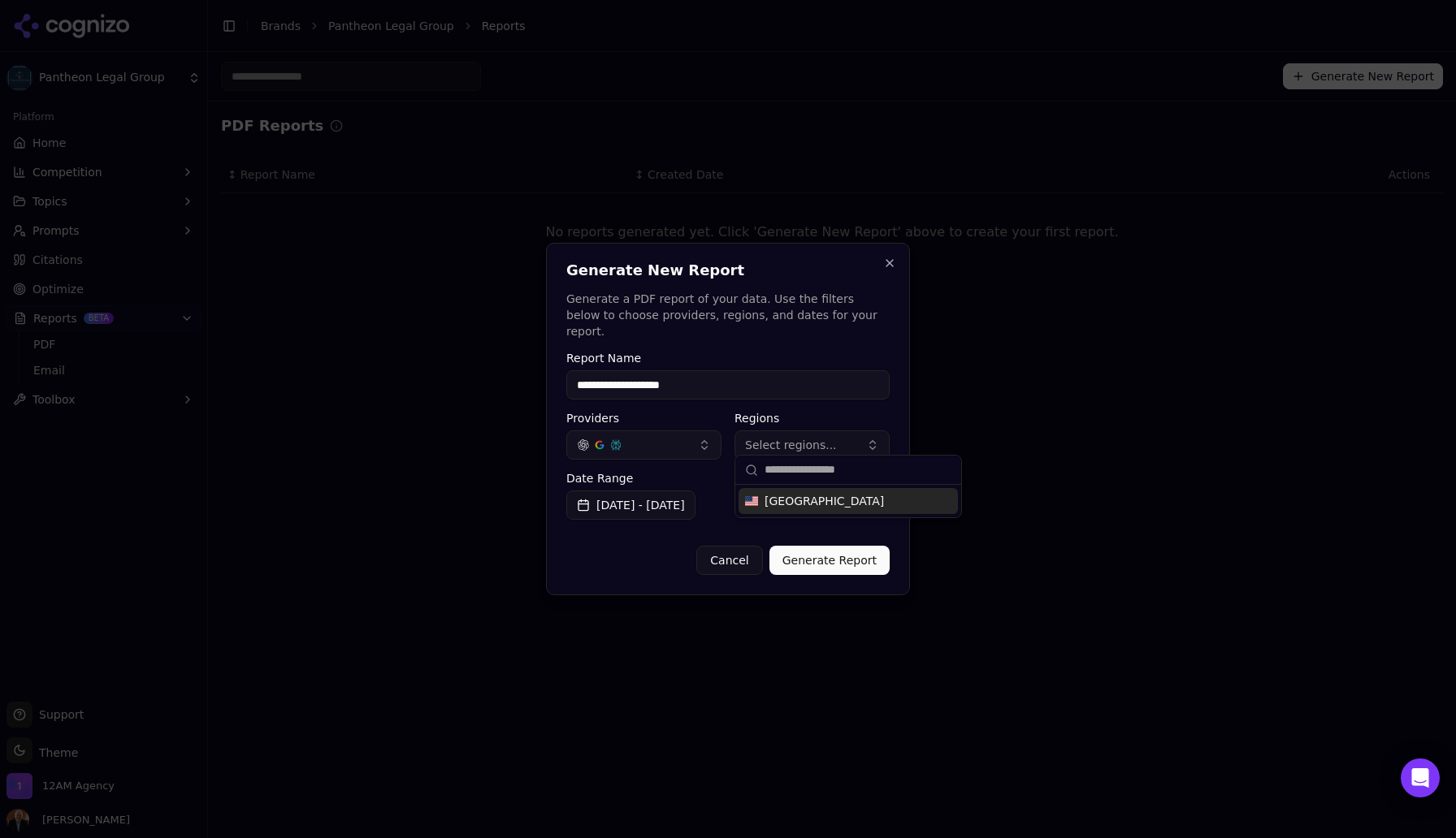
click at [788, 501] on span "[GEOGRAPHIC_DATA]" at bounding box center [824, 501] width 120 height 16
click at [795, 533] on div "Cancel Generate Report" at bounding box center [728, 555] width 324 height 42
click at [820, 554] on button "Generate Report" at bounding box center [830, 560] width 121 height 30
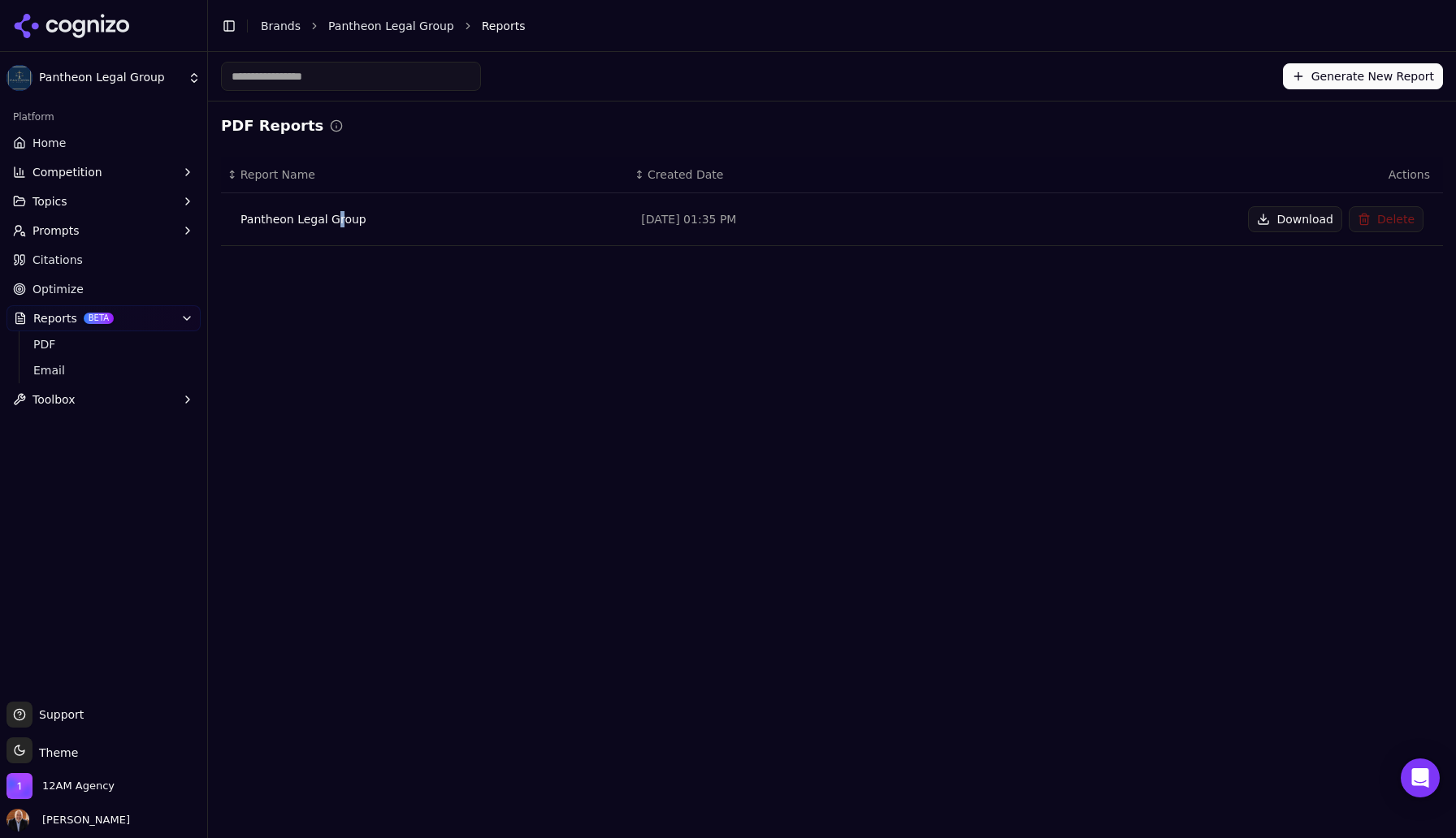
click at [336, 218] on div "Pantheon Legal Group" at bounding box center [427, 219] width 375 height 16
click at [1279, 224] on button "Download" at bounding box center [1295, 218] width 94 height 26
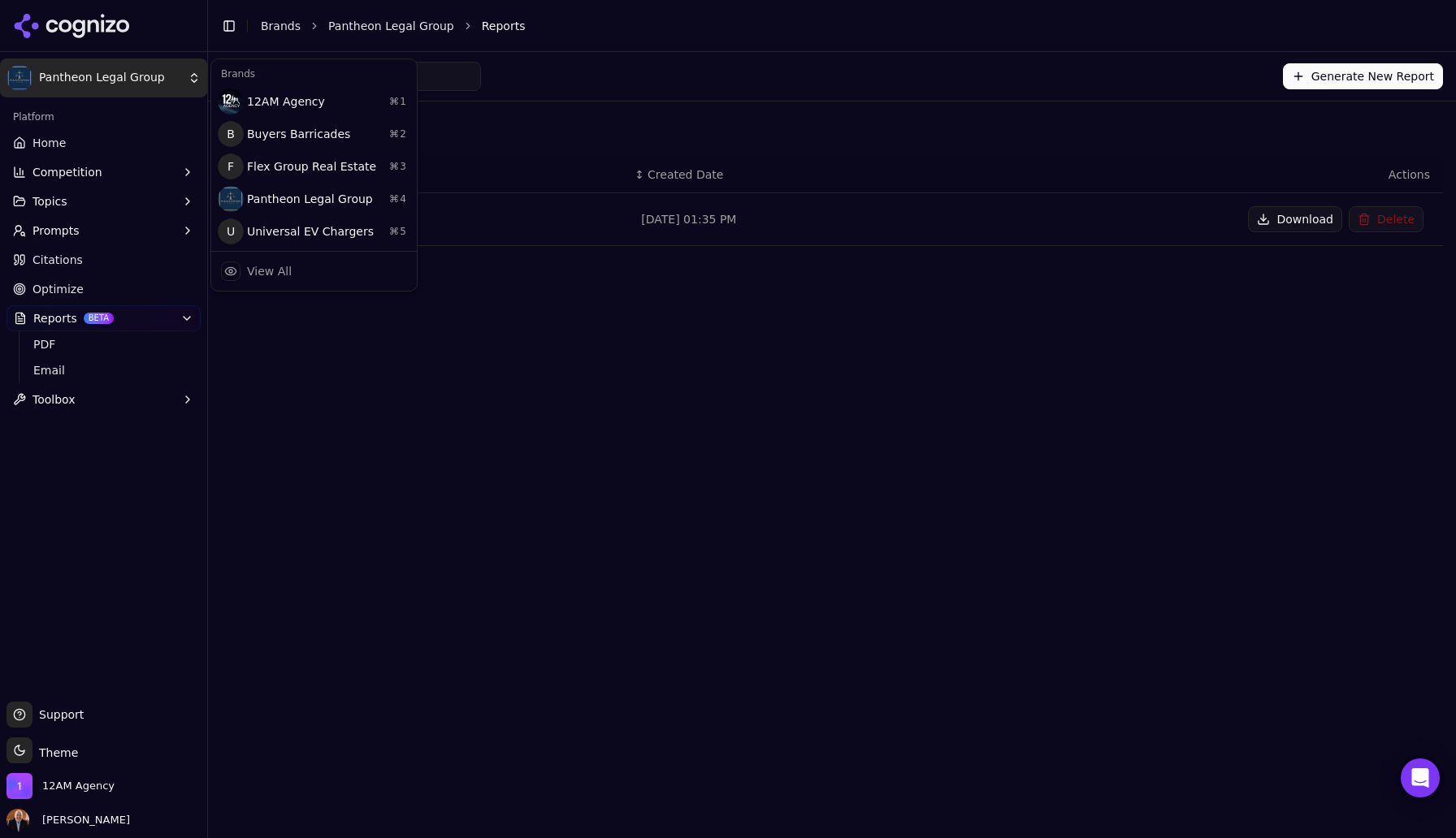
click at [154, 80] on html "Pantheon Legal Group Platform Home Competition Topics Prompts Citations Optimiz…" at bounding box center [728, 419] width 1456 height 838
click at [267, 101] on div "12AM Agency ⌘ 1" at bounding box center [314, 102] width 199 height 33
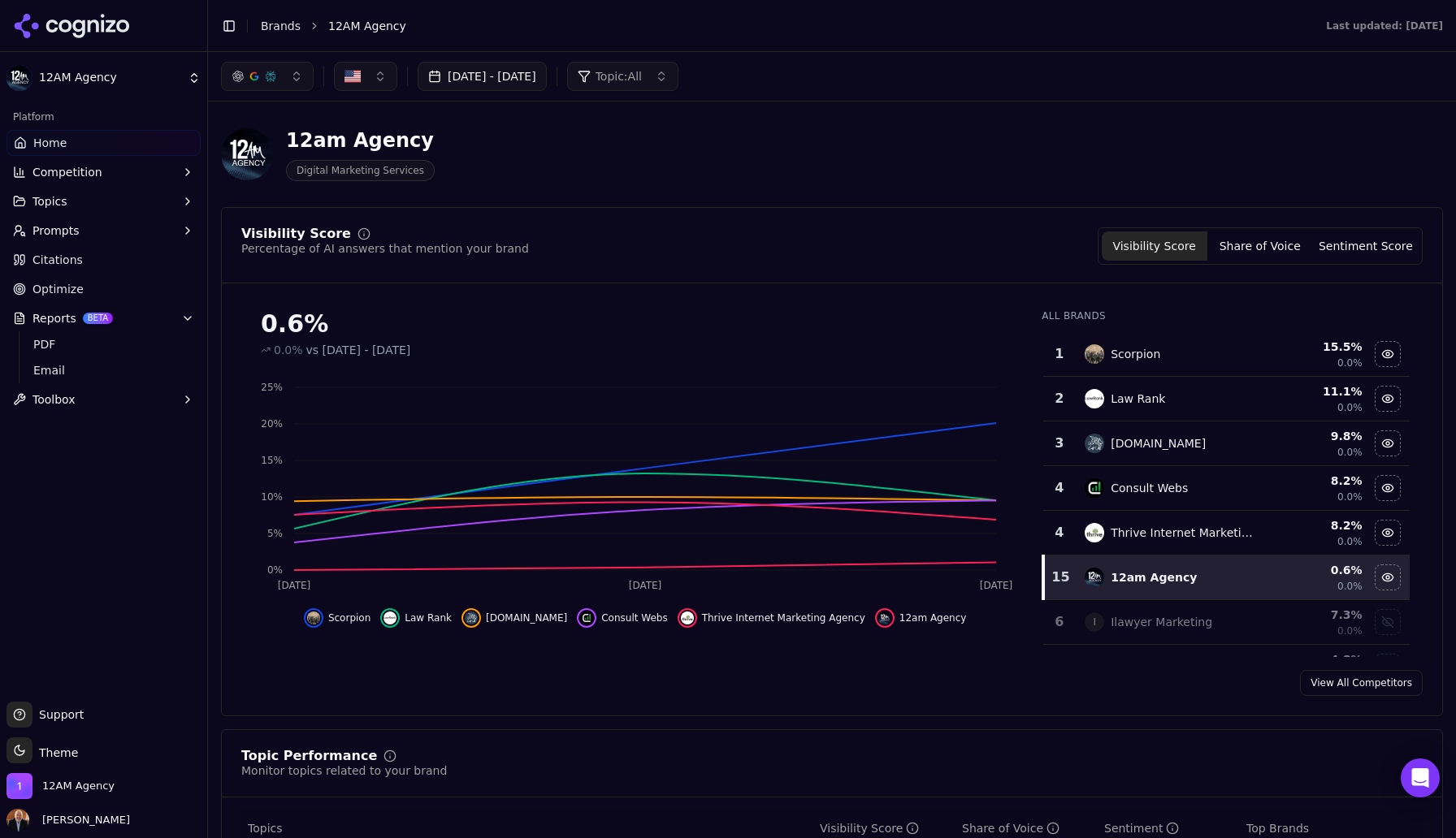
click at [642, 77] on span "Topic: All" at bounding box center [619, 76] width 46 height 16
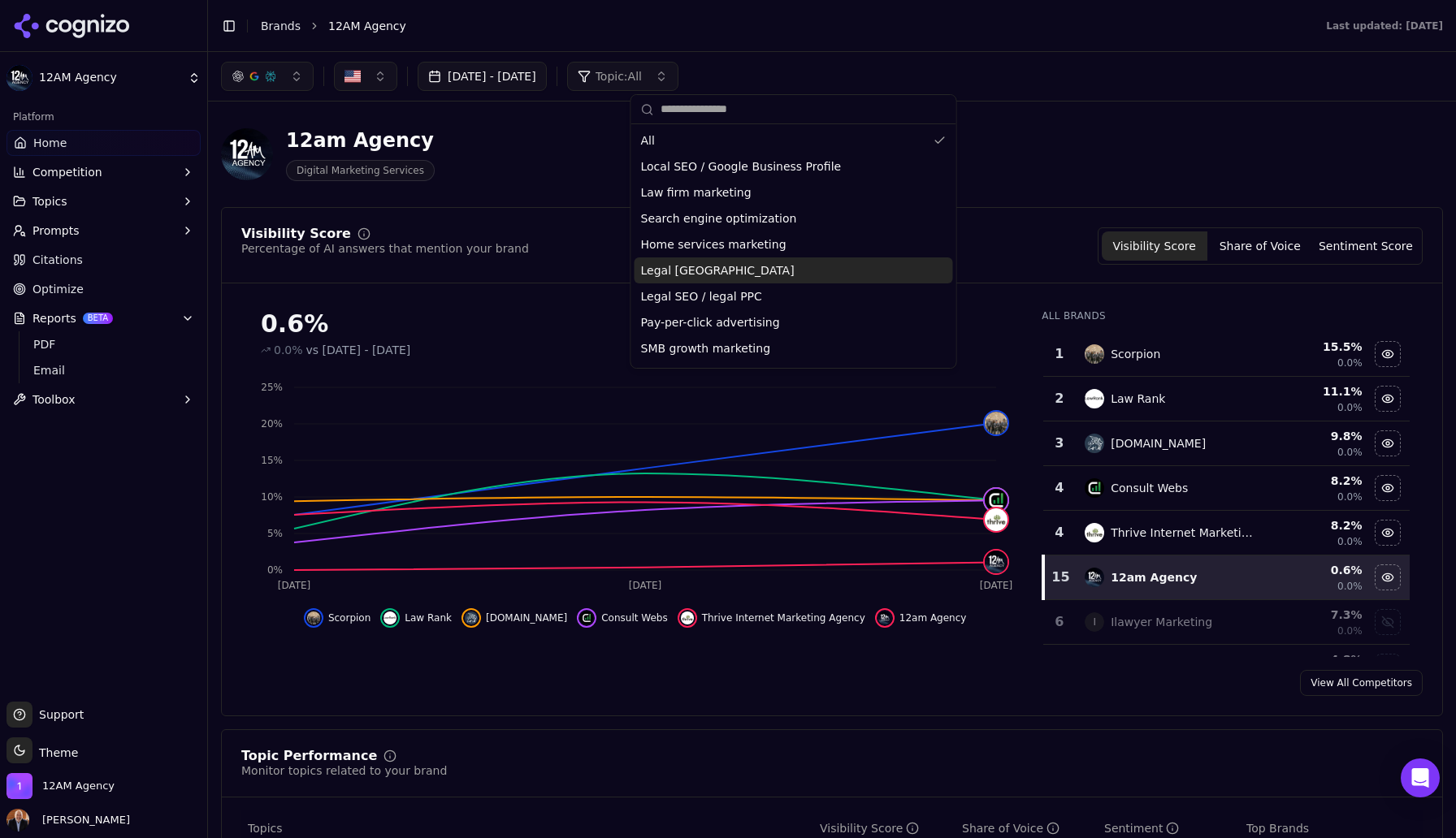
click at [704, 270] on span "Legal [GEOGRAPHIC_DATA]" at bounding box center [717, 270] width 153 height 16
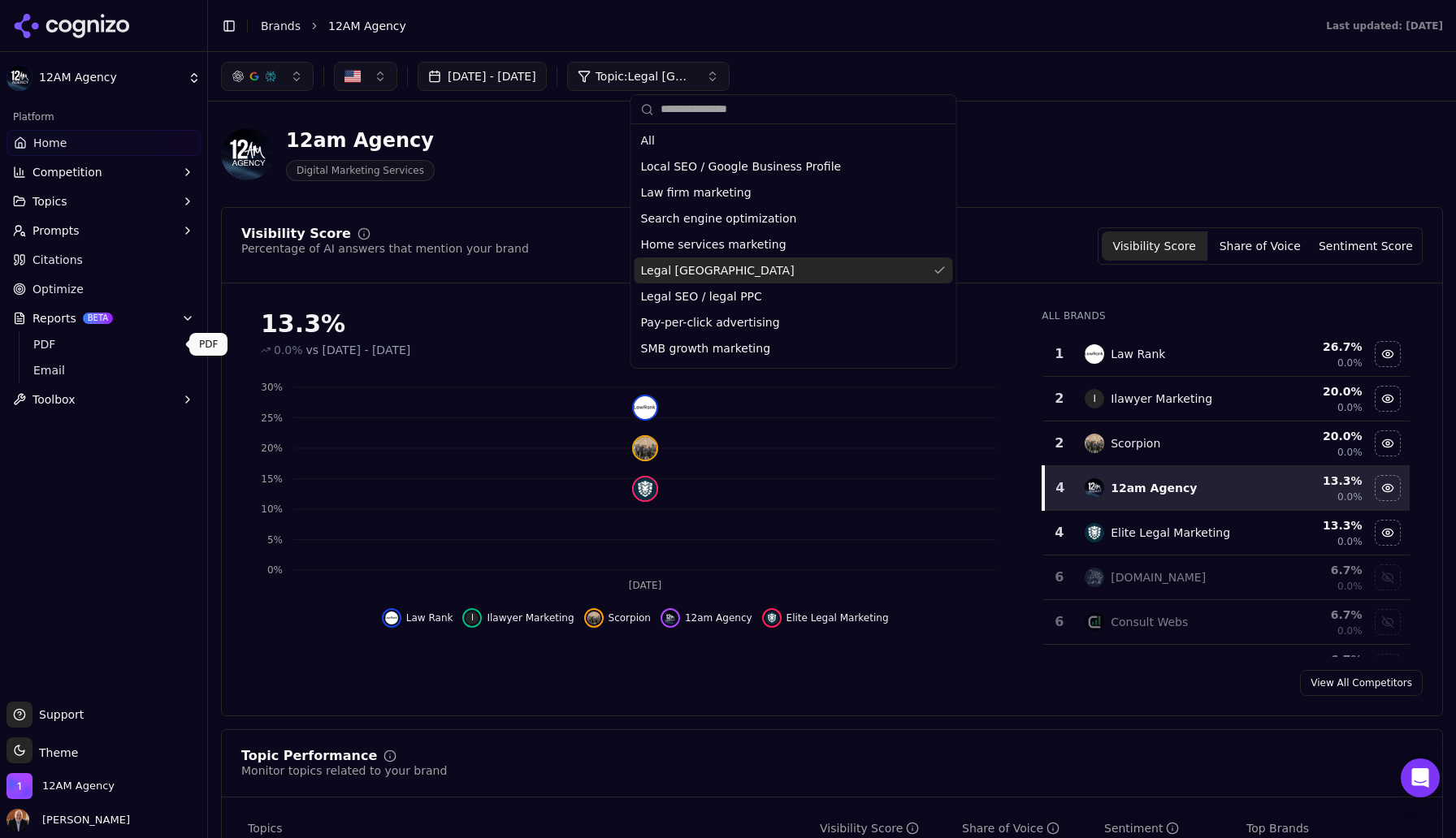
click at [51, 346] on span "PDF" at bounding box center [104, 344] width 142 height 16
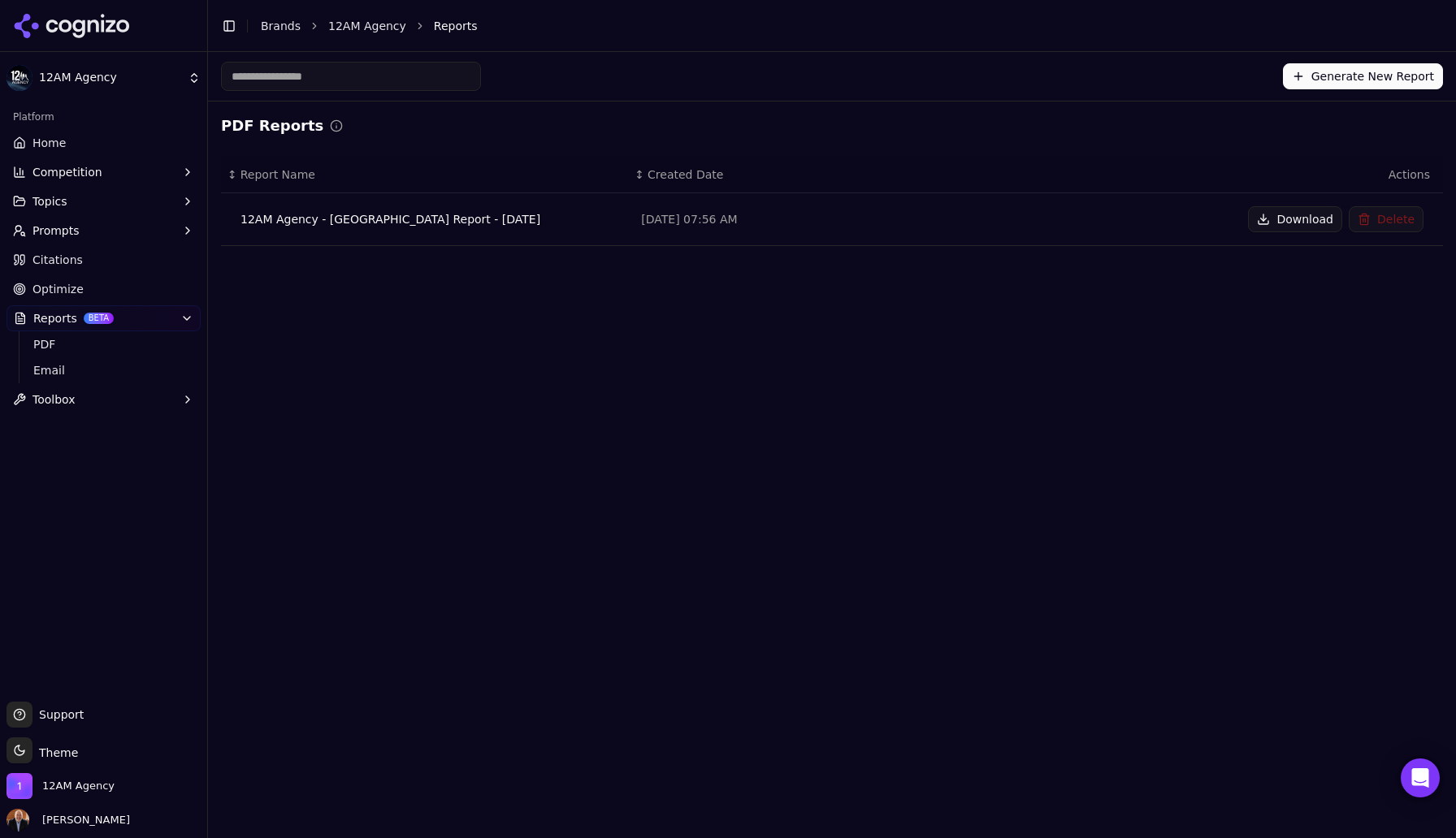
click at [1322, 73] on button "Generate New Report" at bounding box center [1363, 76] width 160 height 26
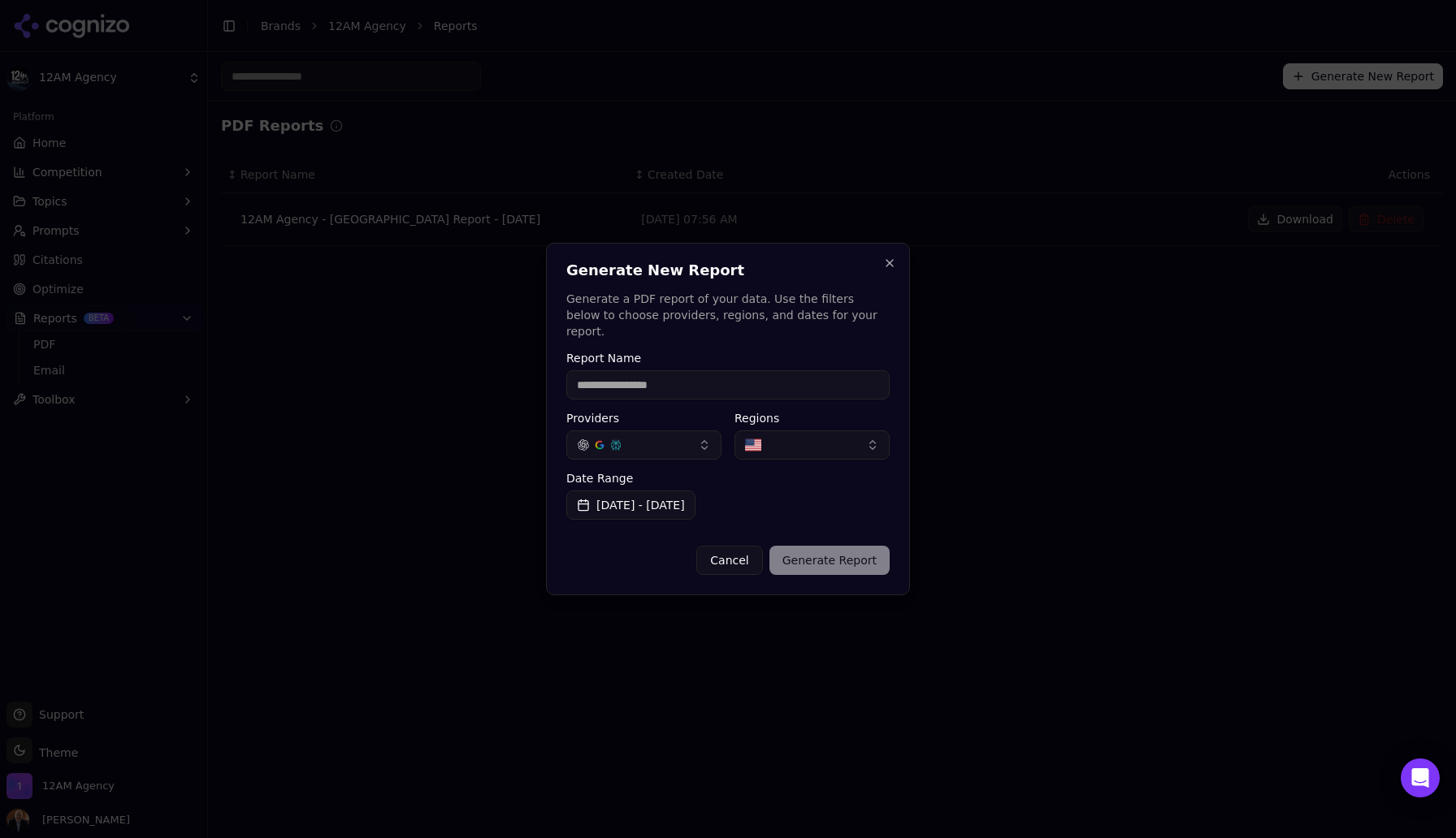
click at [742, 555] on button "Cancel" at bounding box center [729, 560] width 66 height 30
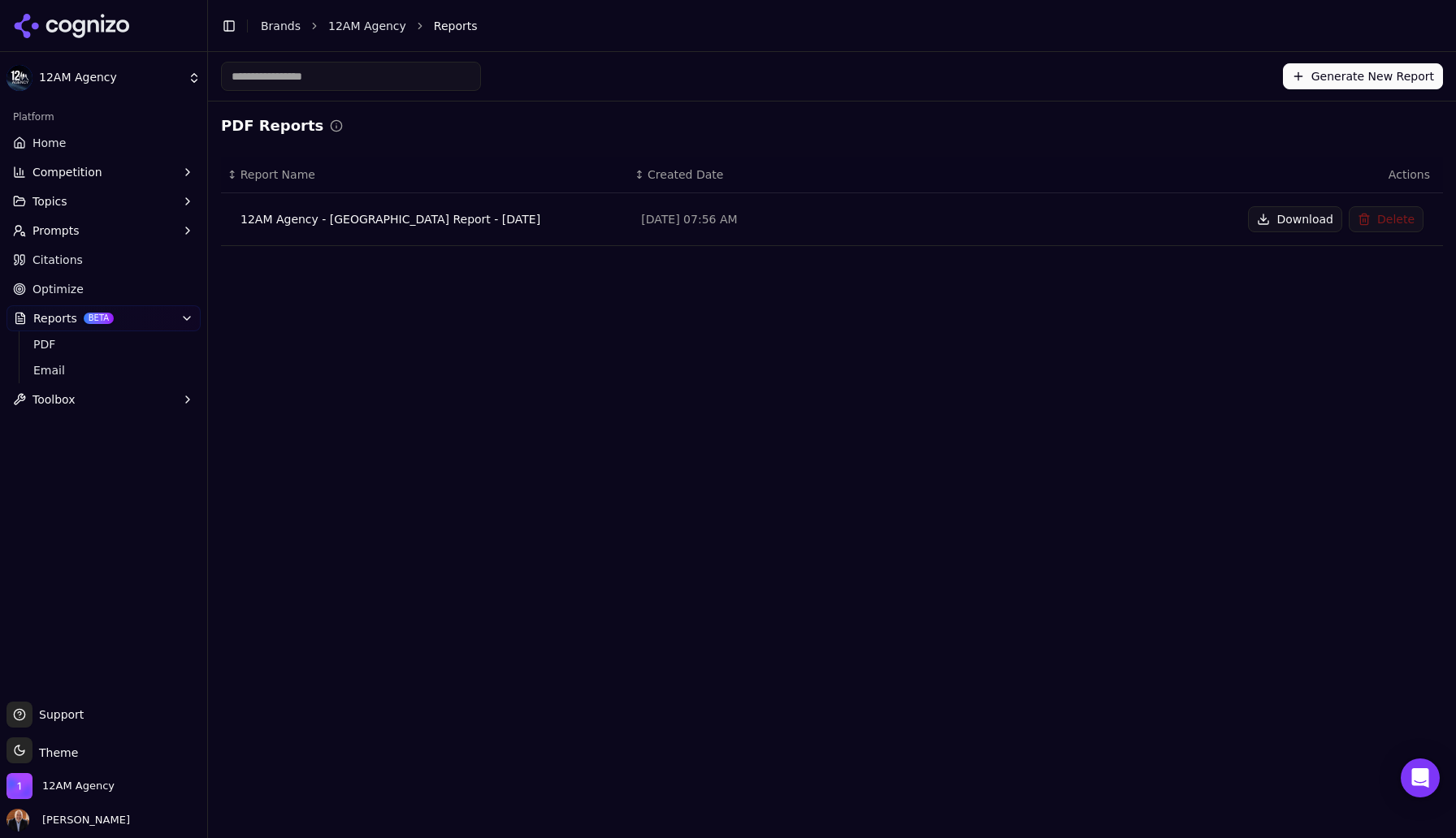
click at [1331, 76] on button "Generate New Report" at bounding box center [1363, 76] width 160 height 26
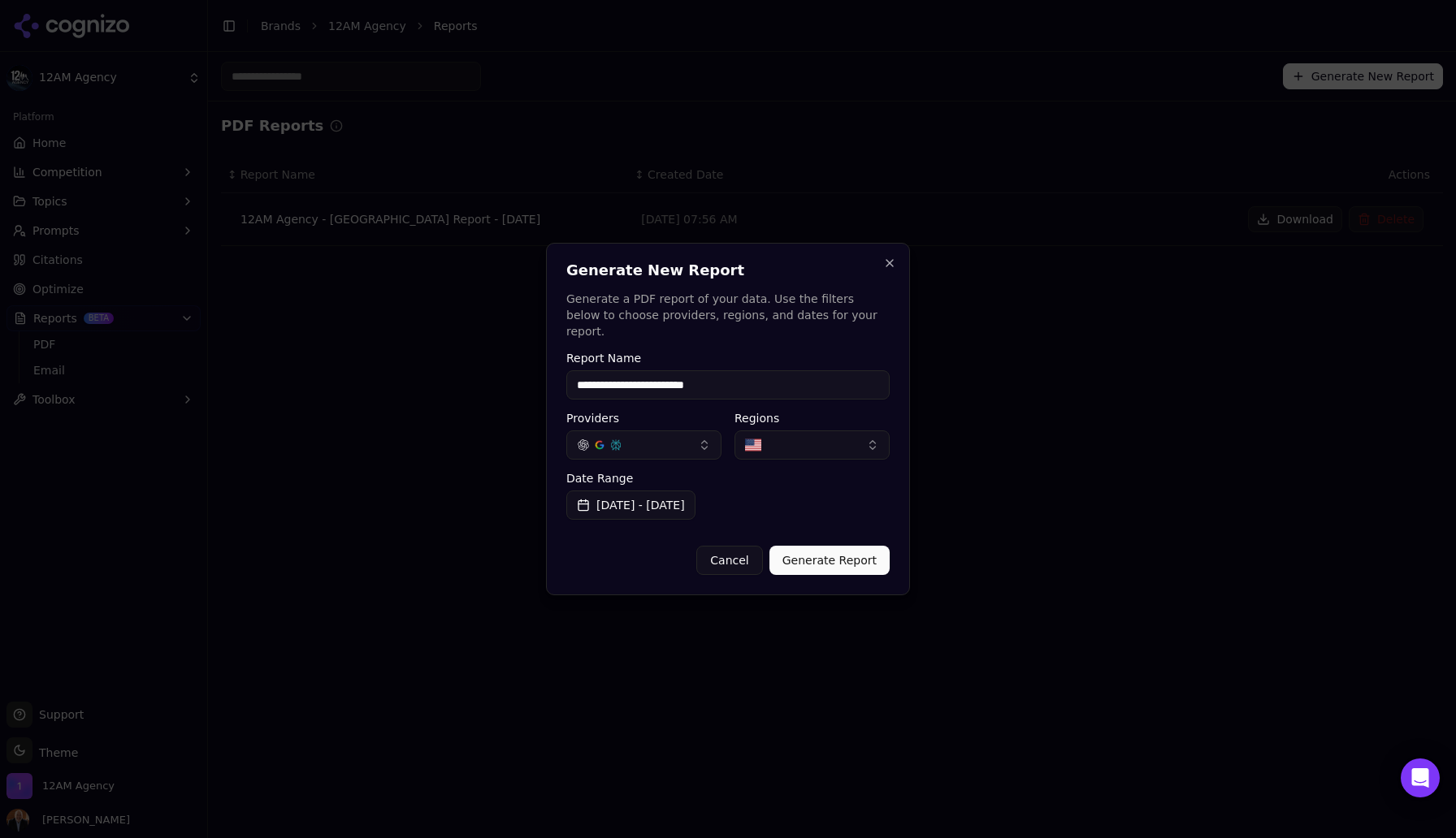
type input "**********"
click at [695, 495] on button "[DATE] - [DATE]" at bounding box center [630, 505] width 129 height 30
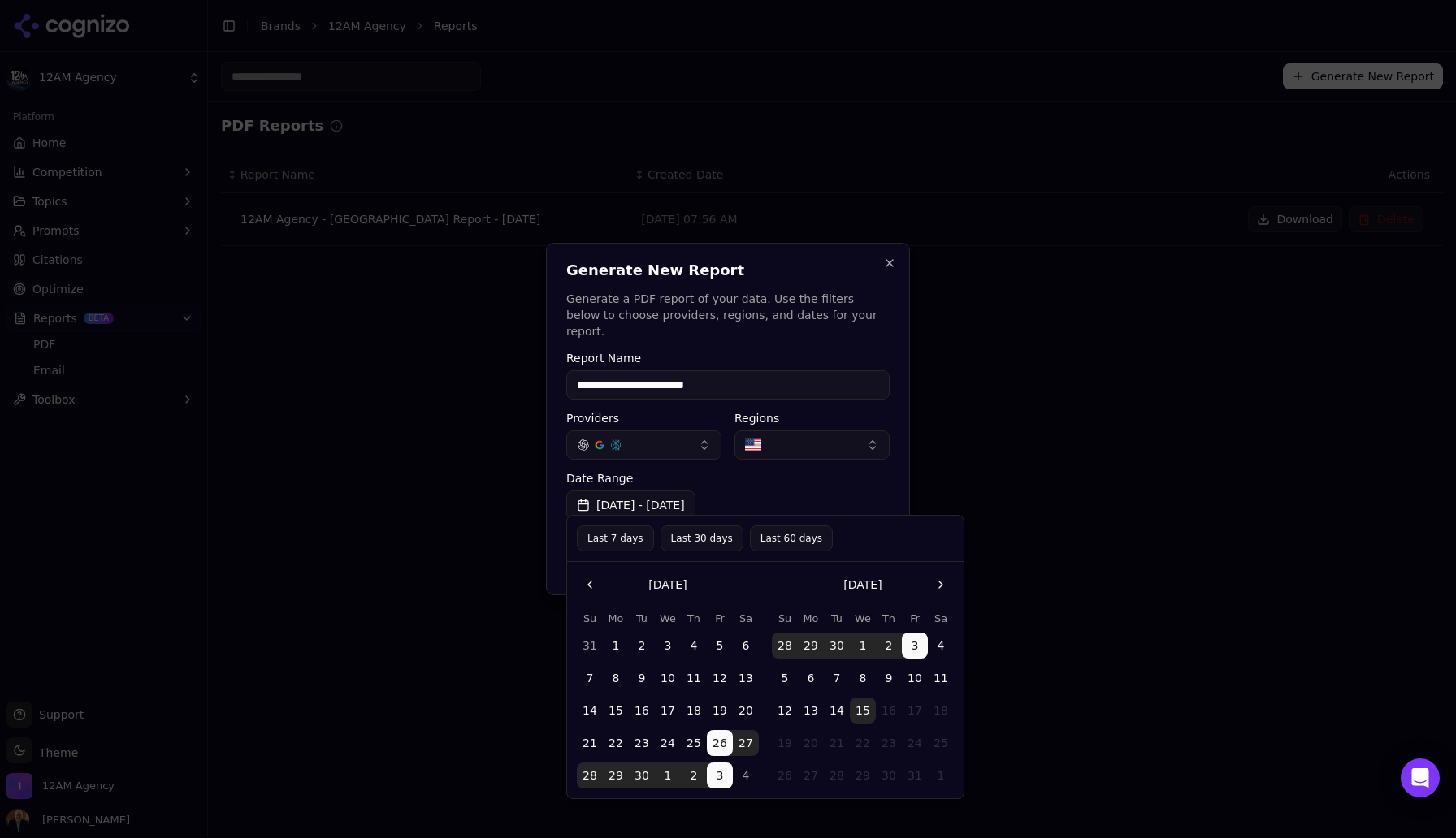
click at [865, 711] on button "15" at bounding box center [862, 711] width 26 height 26
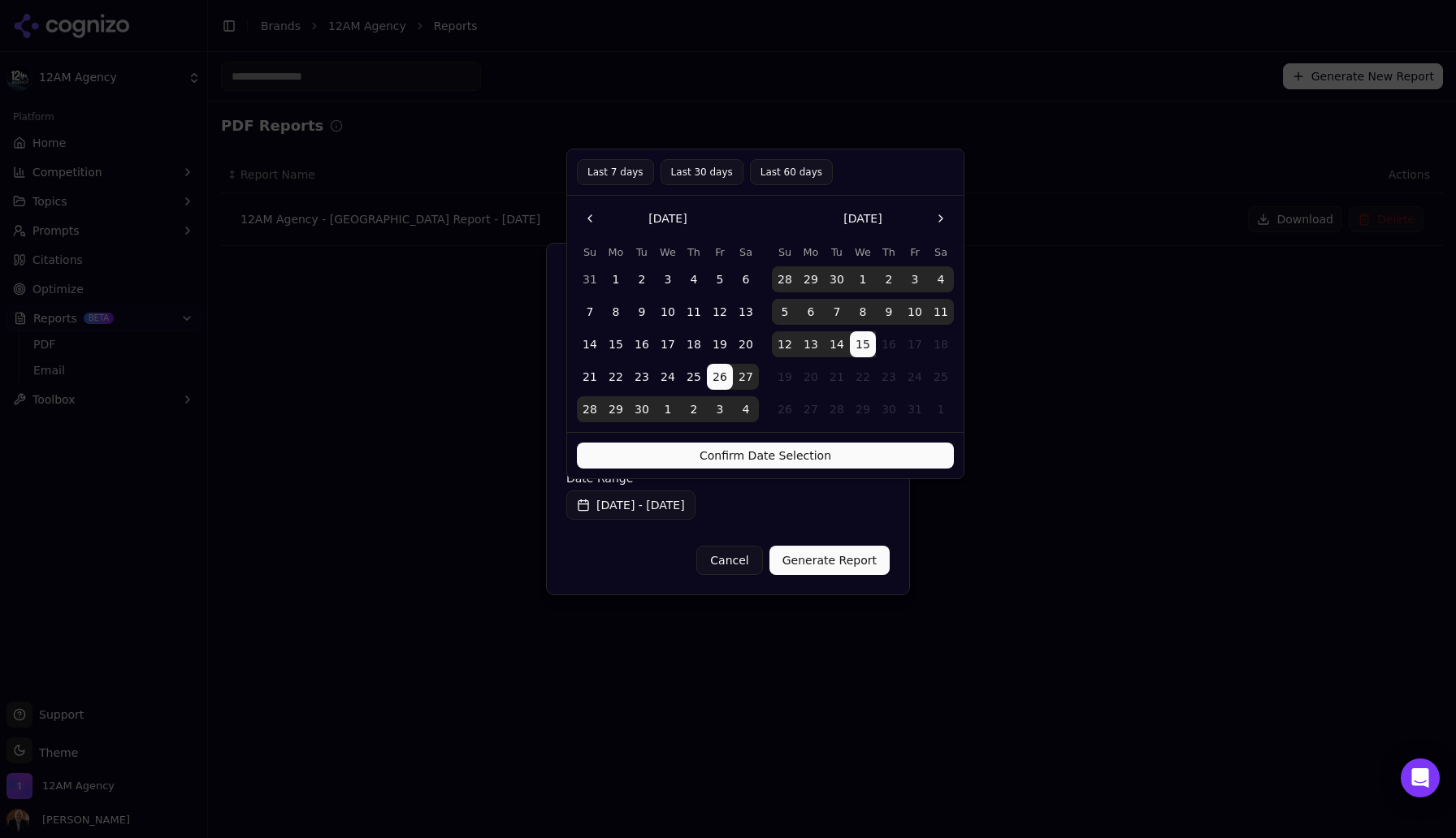
click at [695, 498] on button "[DATE] - [DATE]" at bounding box center [630, 505] width 129 height 30
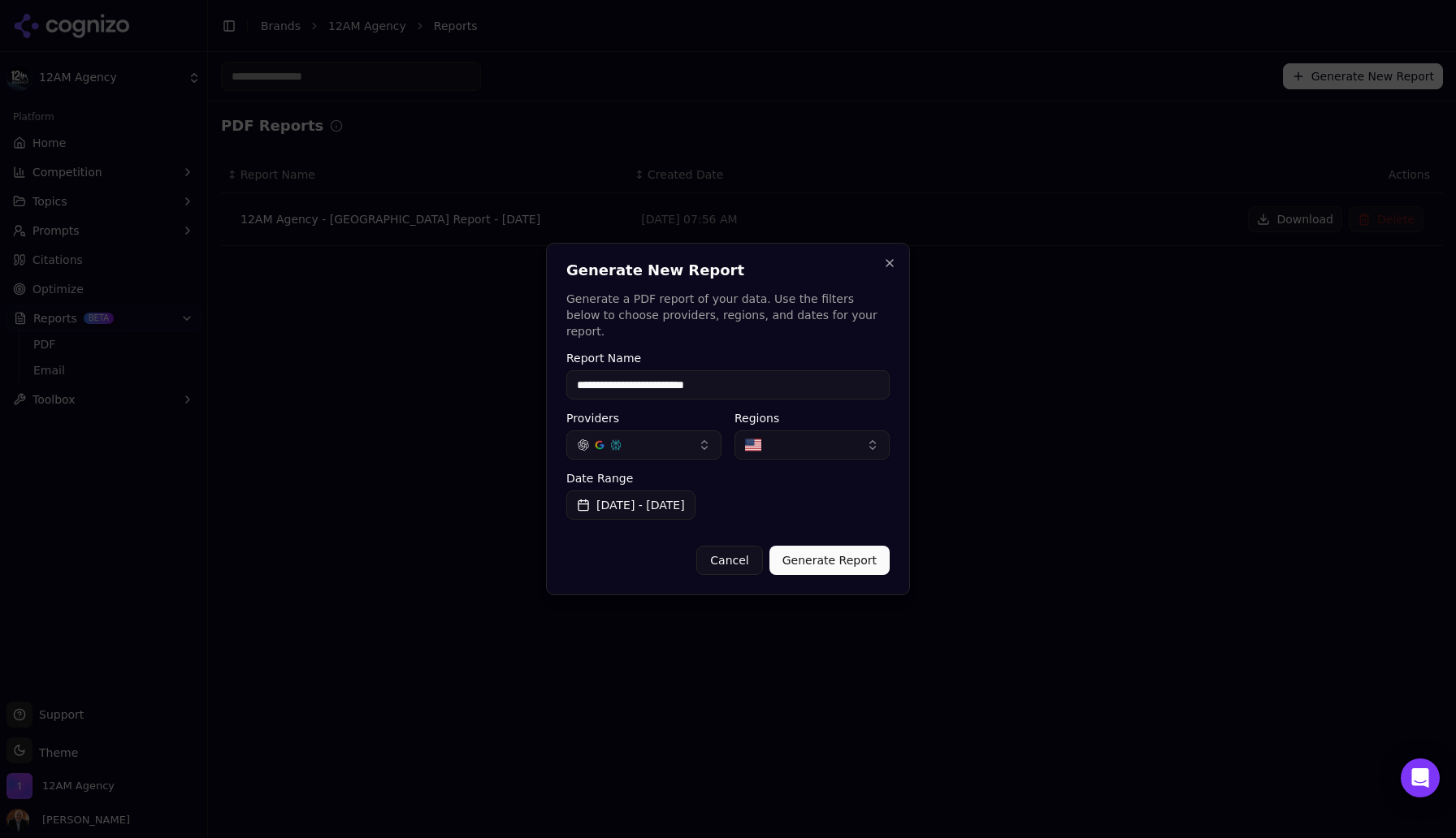
click at [695, 498] on button "[DATE] - [DATE]" at bounding box center [630, 505] width 129 height 30
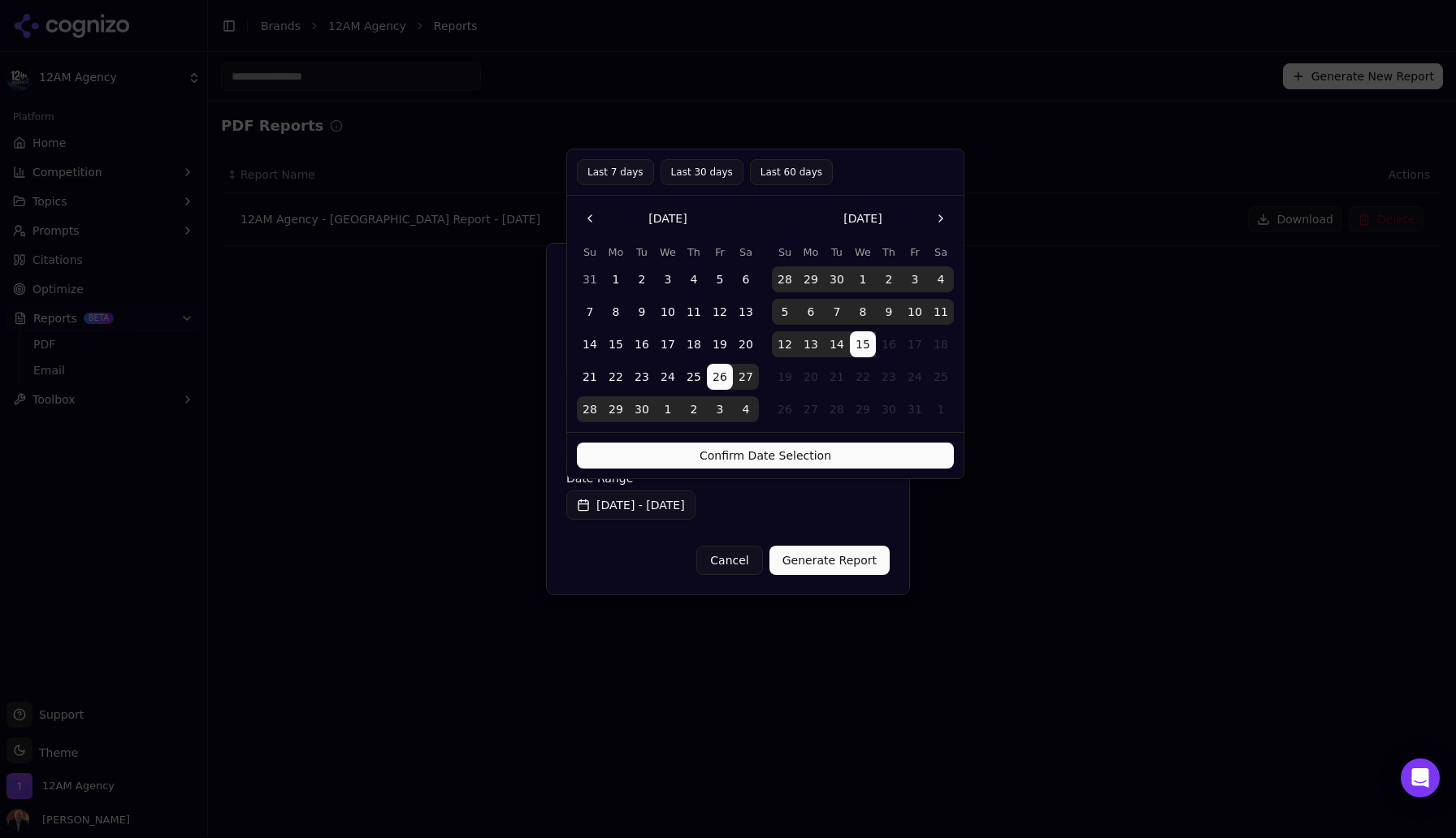
click at [720, 379] on button "26" at bounding box center [719, 376] width 26 height 26
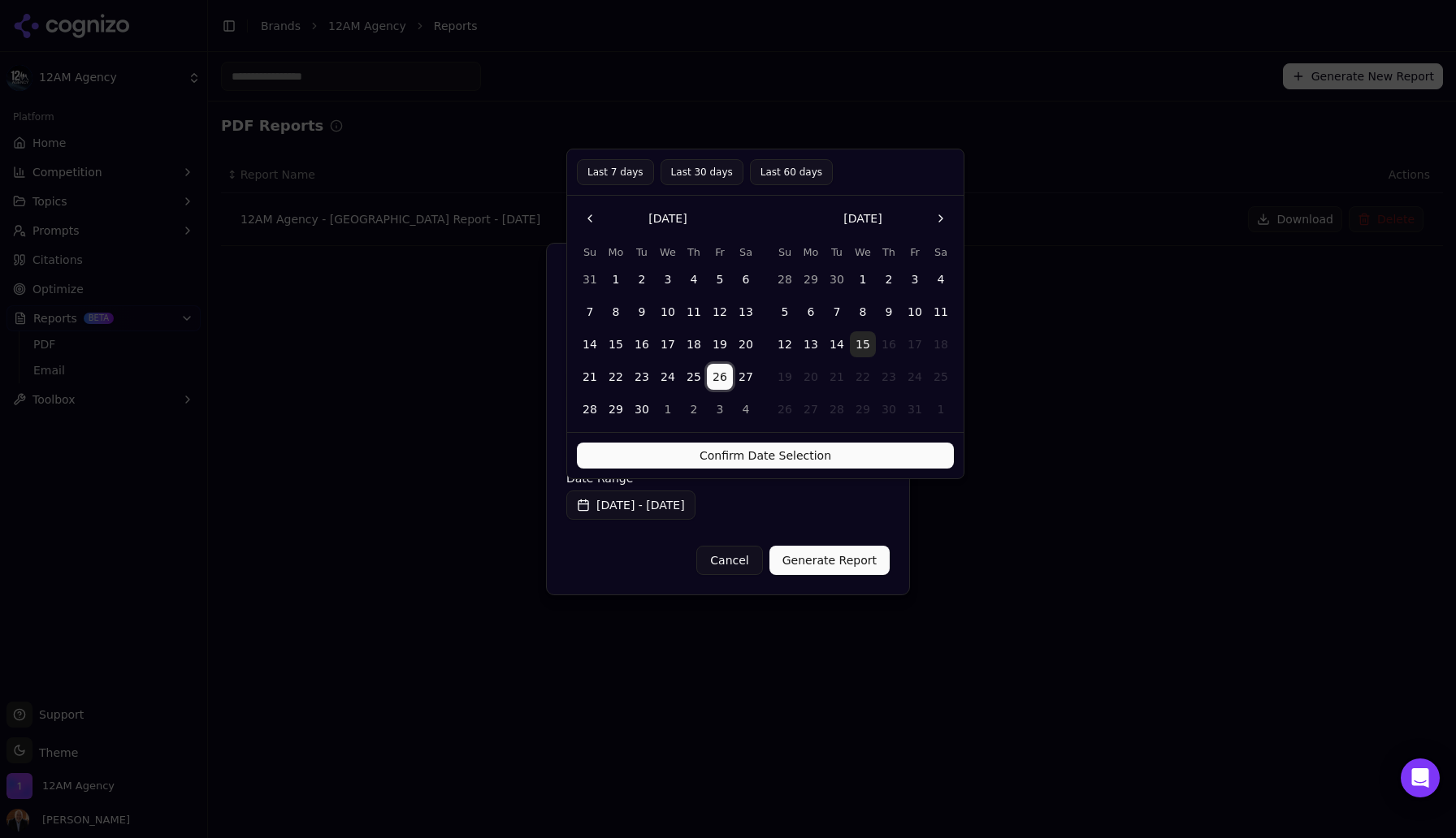
click at [865, 341] on button "15" at bounding box center [862, 344] width 26 height 26
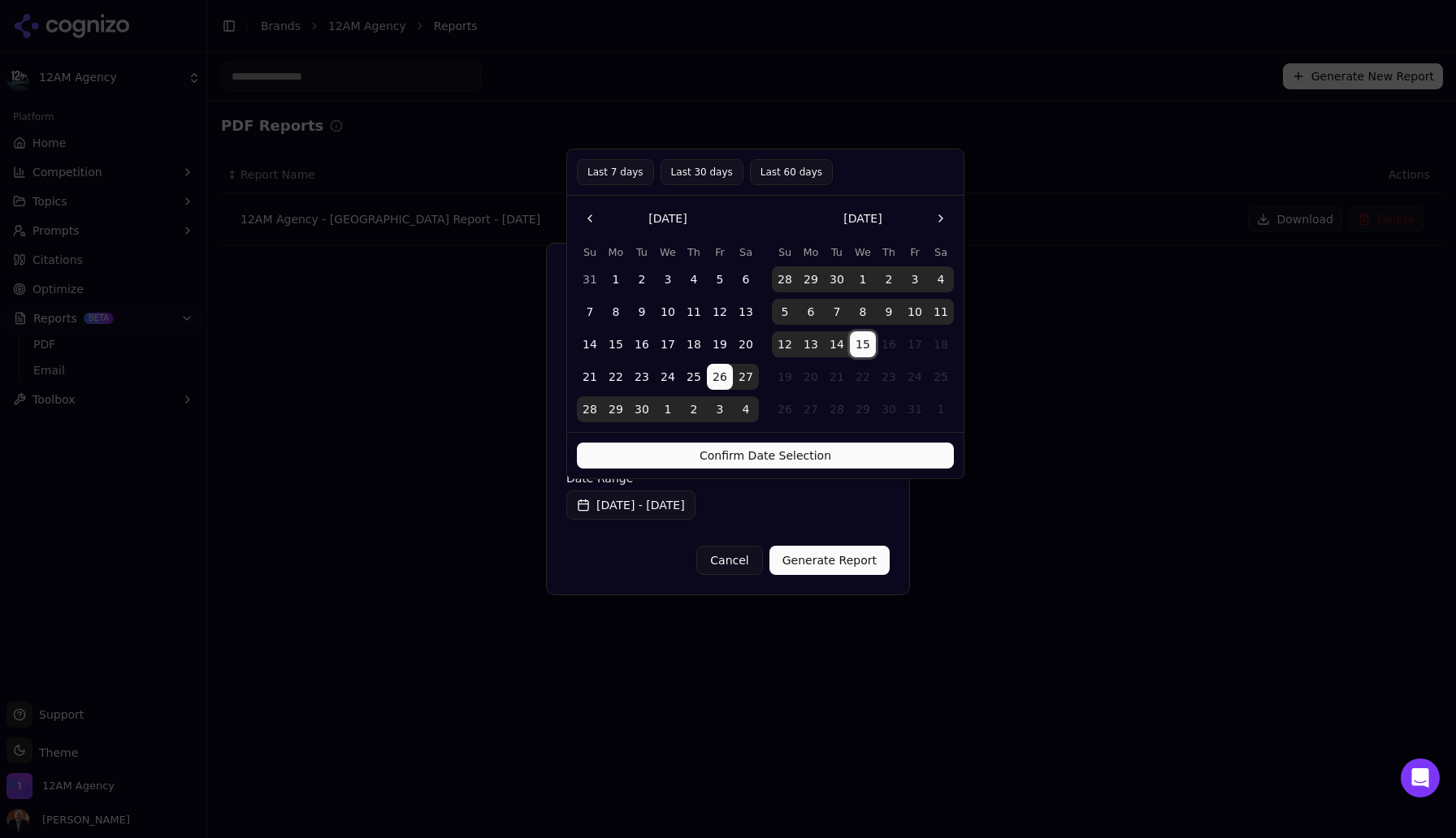
click at [828, 452] on button "Confirm Date Selection" at bounding box center [765, 455] width 377 height 26
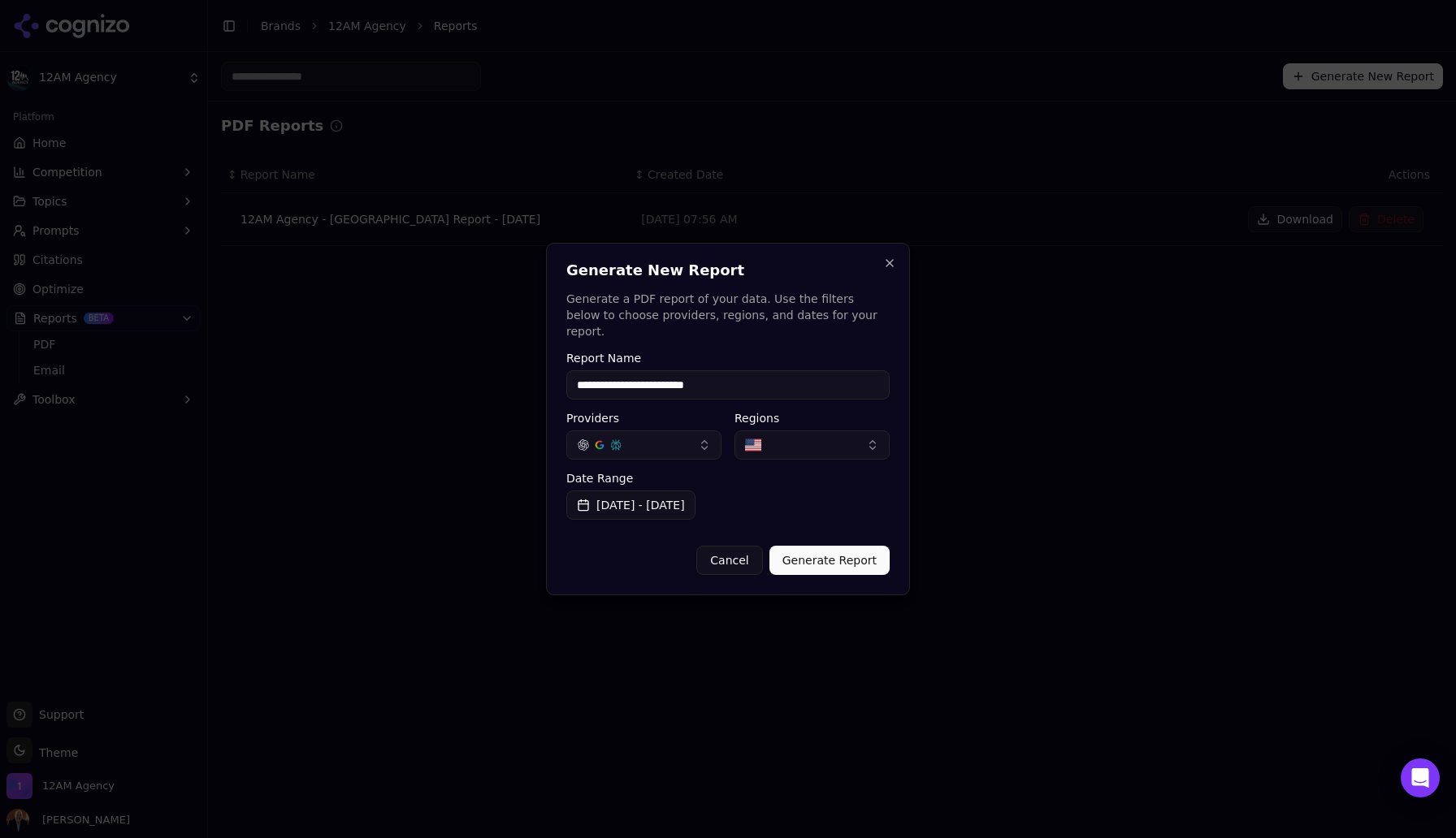
click at [831, 555] on button "Generate Report" at bounding box center [830, 560] width 121 height 30
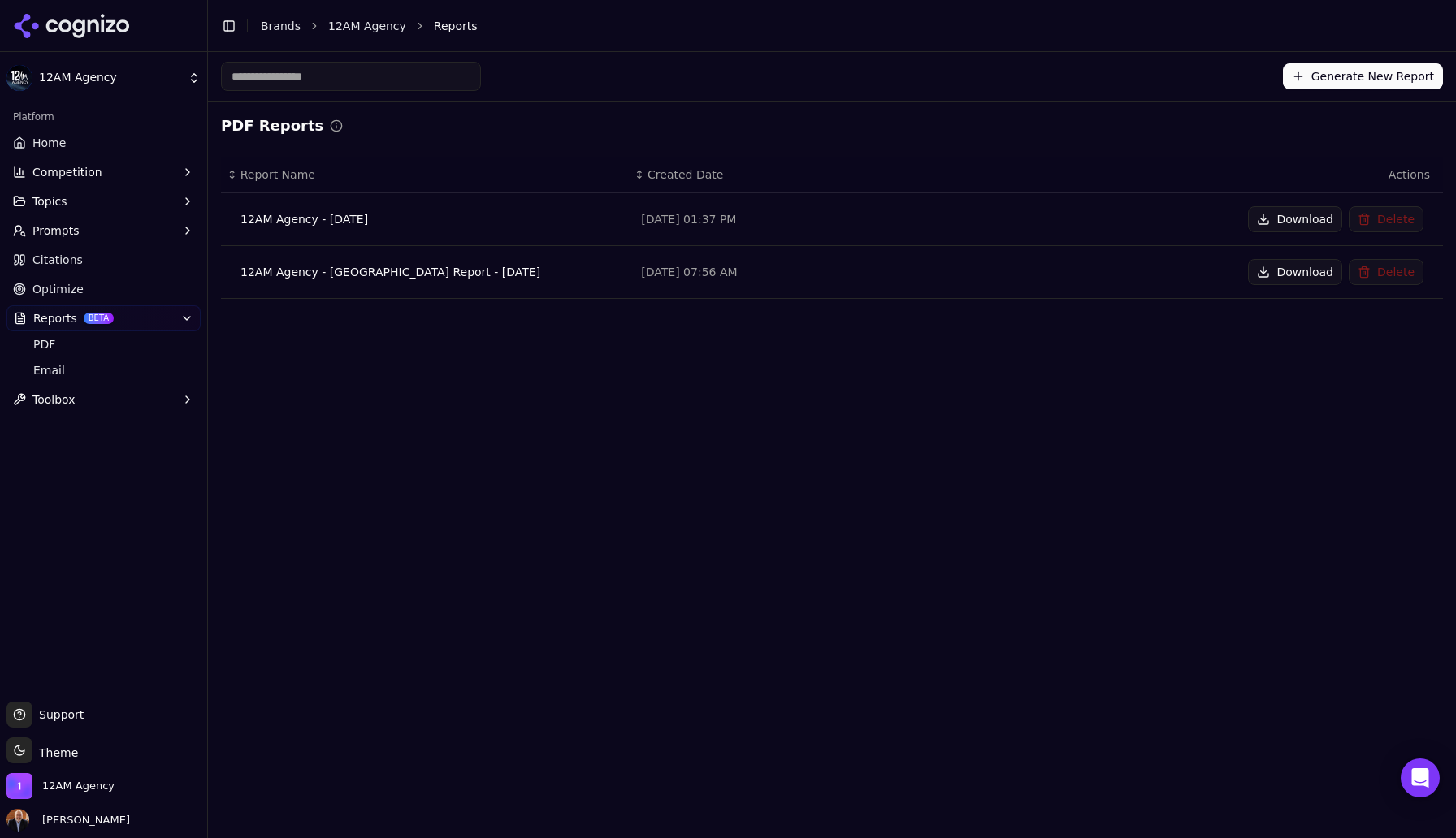
click at [453, 277] on div "12AM Agency - [GEOGRAPHIC_DATA] Report - [DATE]" at bounding box center [427, 272] width 375 height 16
click at [373, 214] on div "12AM Agency - [DATE]" at bounding box center [427, 219] width 375 height 16
click at [1271, 215] on button "Download" at bounding box center [1295, 218] width 94 height 26
click at [125, 83] on html "12AM Agency Platform Home Competition Topics Prompts Citations Optimize Reports…" at bounding box center [728, 419] width 1456 height 838
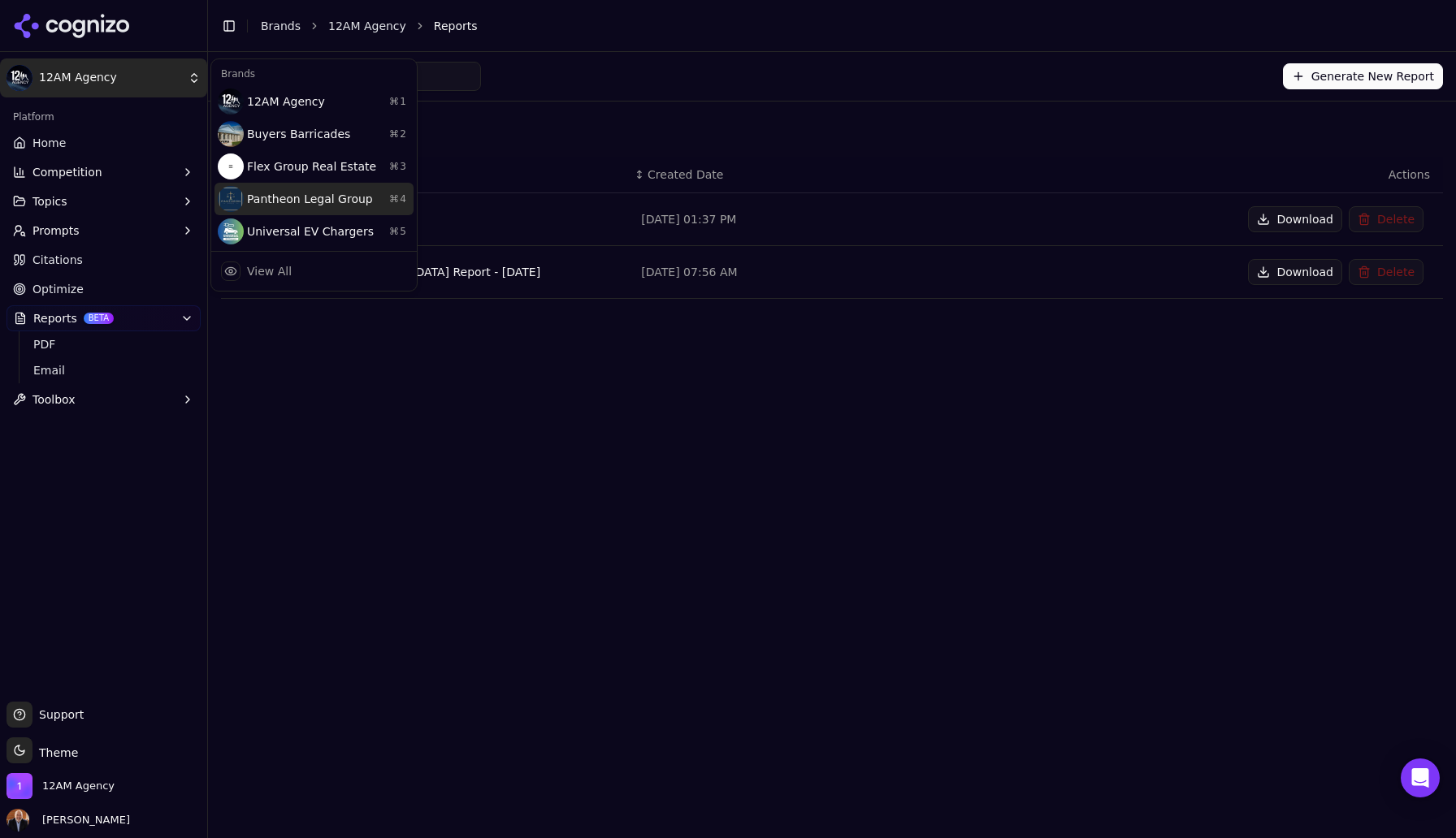
click at [278, 198] on div "Pantheon Legal Group ⌘ 4" at bounding box center [314, 199] width 199 height 33
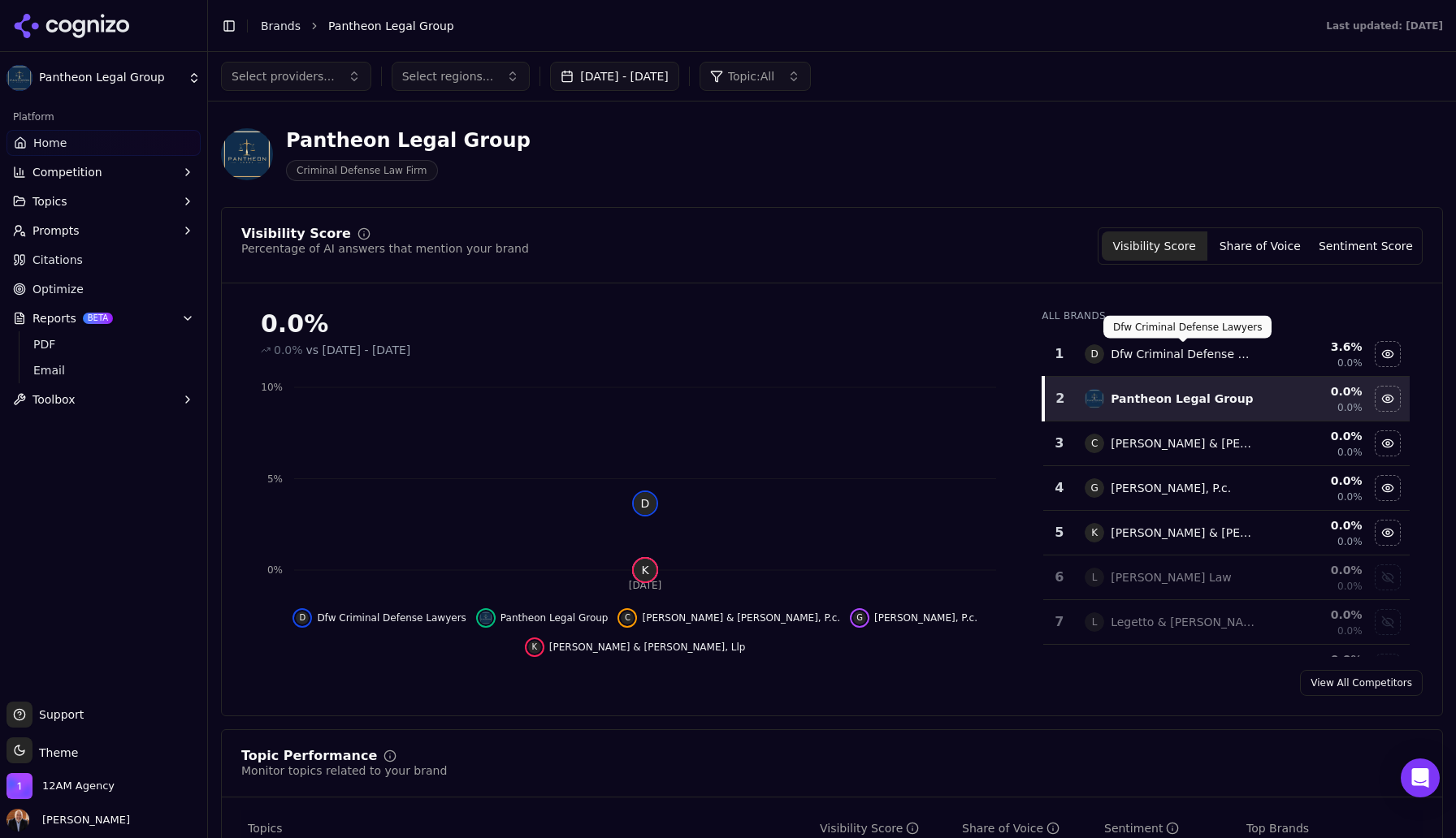
click at [1172, 355] on div "Dfw Criminal Defense Lawyers" at bounding box center [1183, 353] width 144 height 16
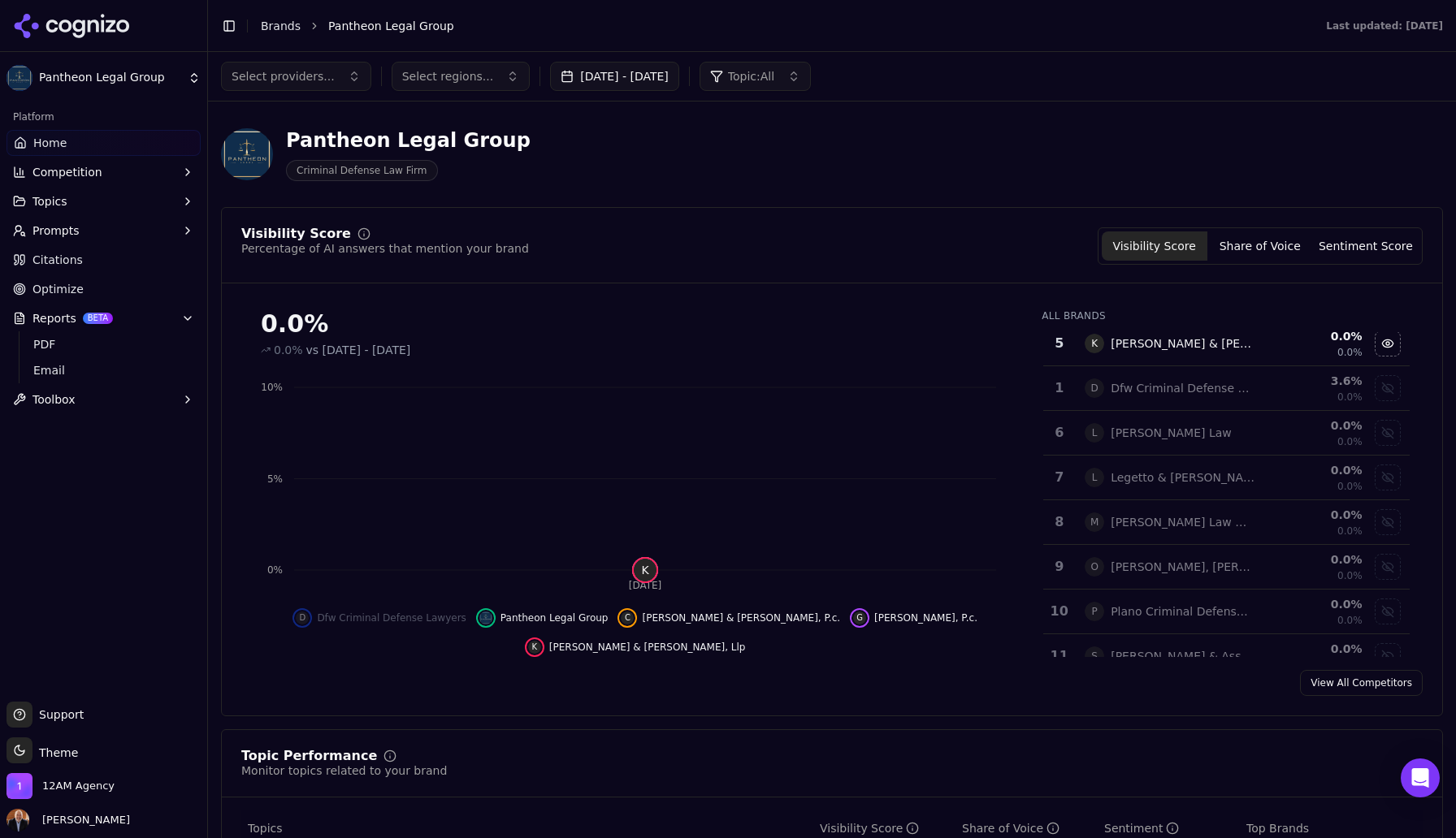
scroll to position [121, 0]
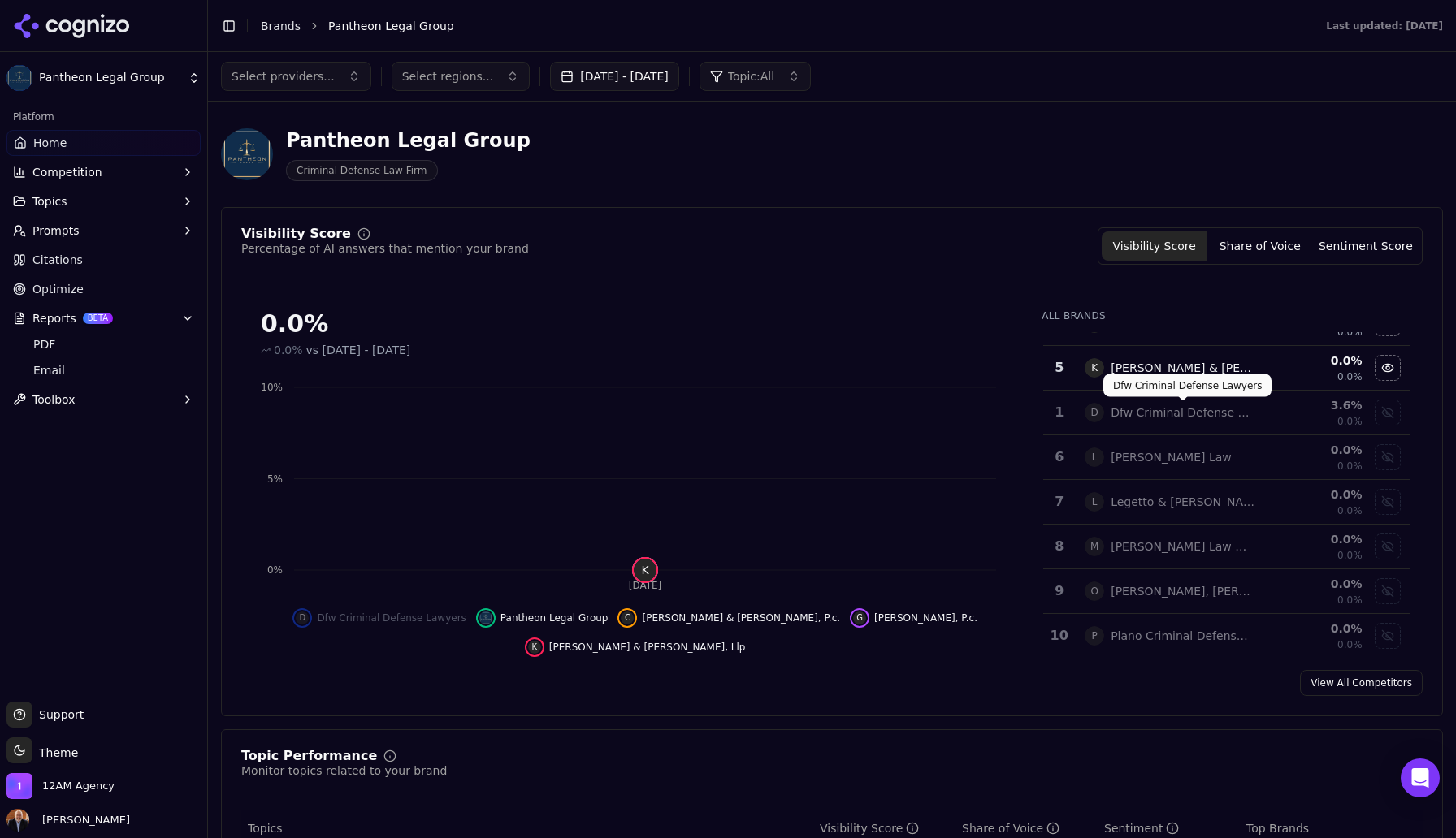
click at [1156, 415] on div "Dfw Criminal Defense Lawyers" at bounding box center [1183, 412] width 144 height 16
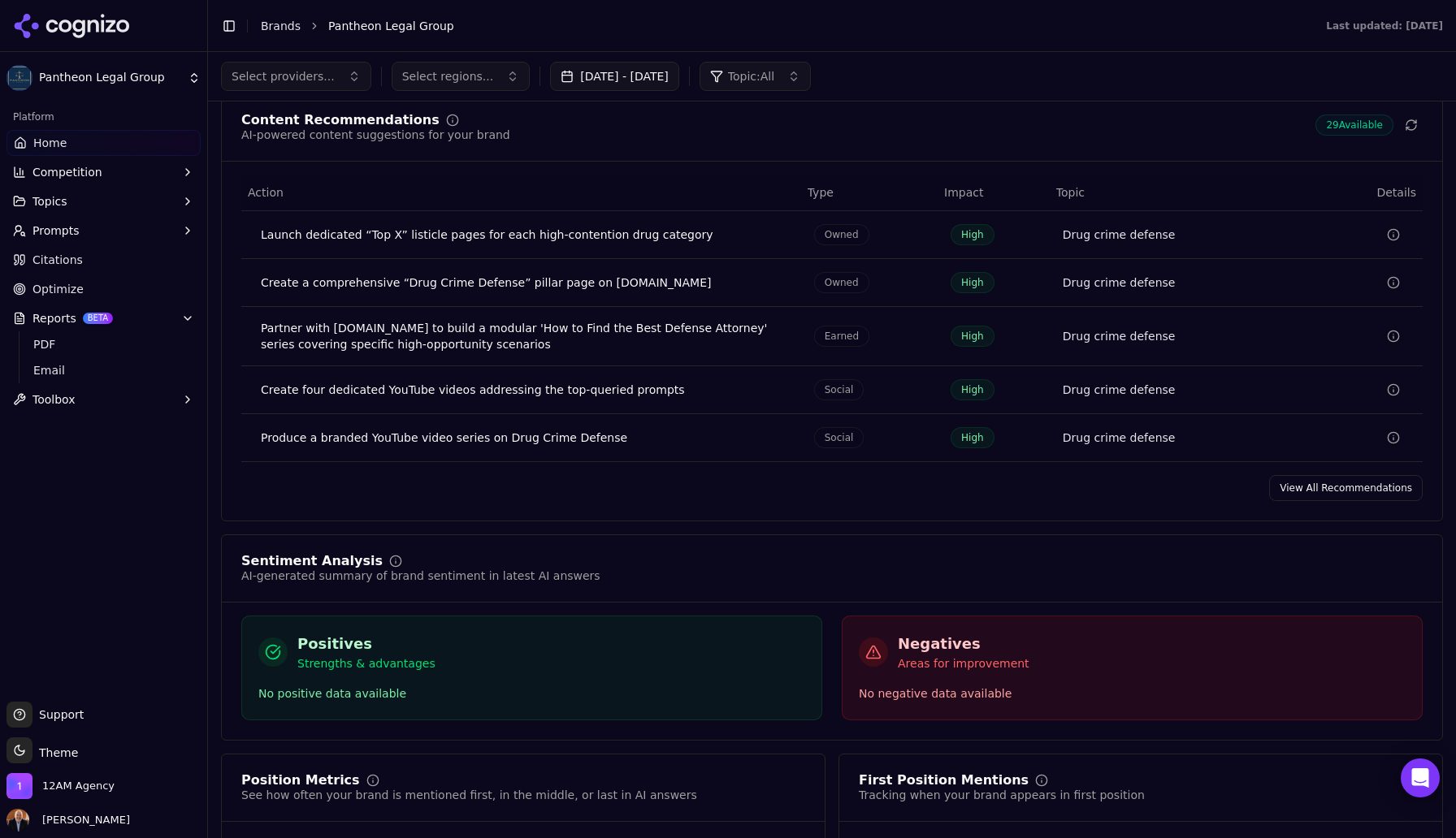
scroll to position [2258, 0]
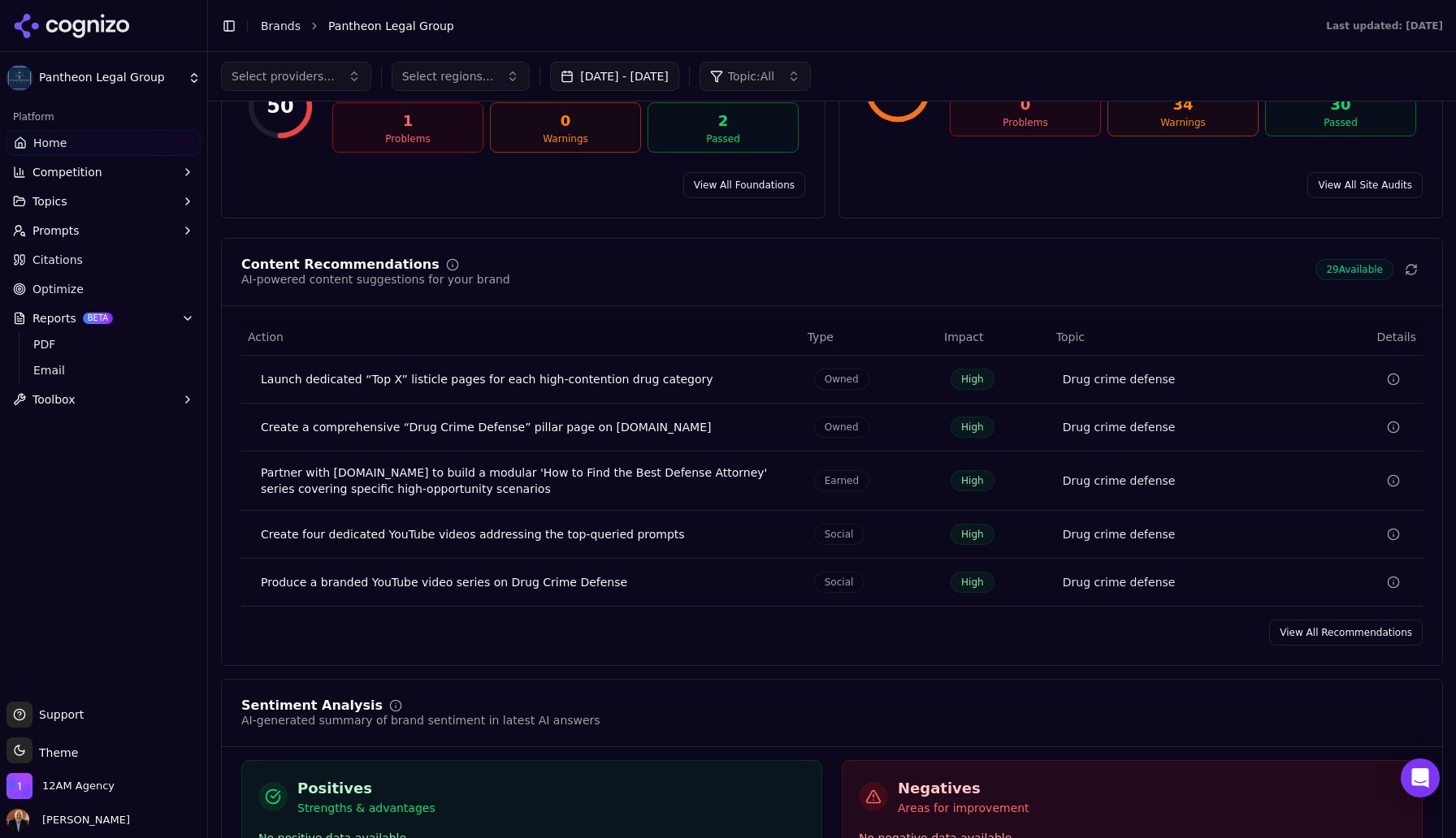
click at [766, 559] on td "Produce a branded YouTube video series on Drug Crime Defense" at bounding box center [521, 583] width 559 height 48
click at [67, 260] on span "Citations" at bounding box center [57, 260] width 51 height 16
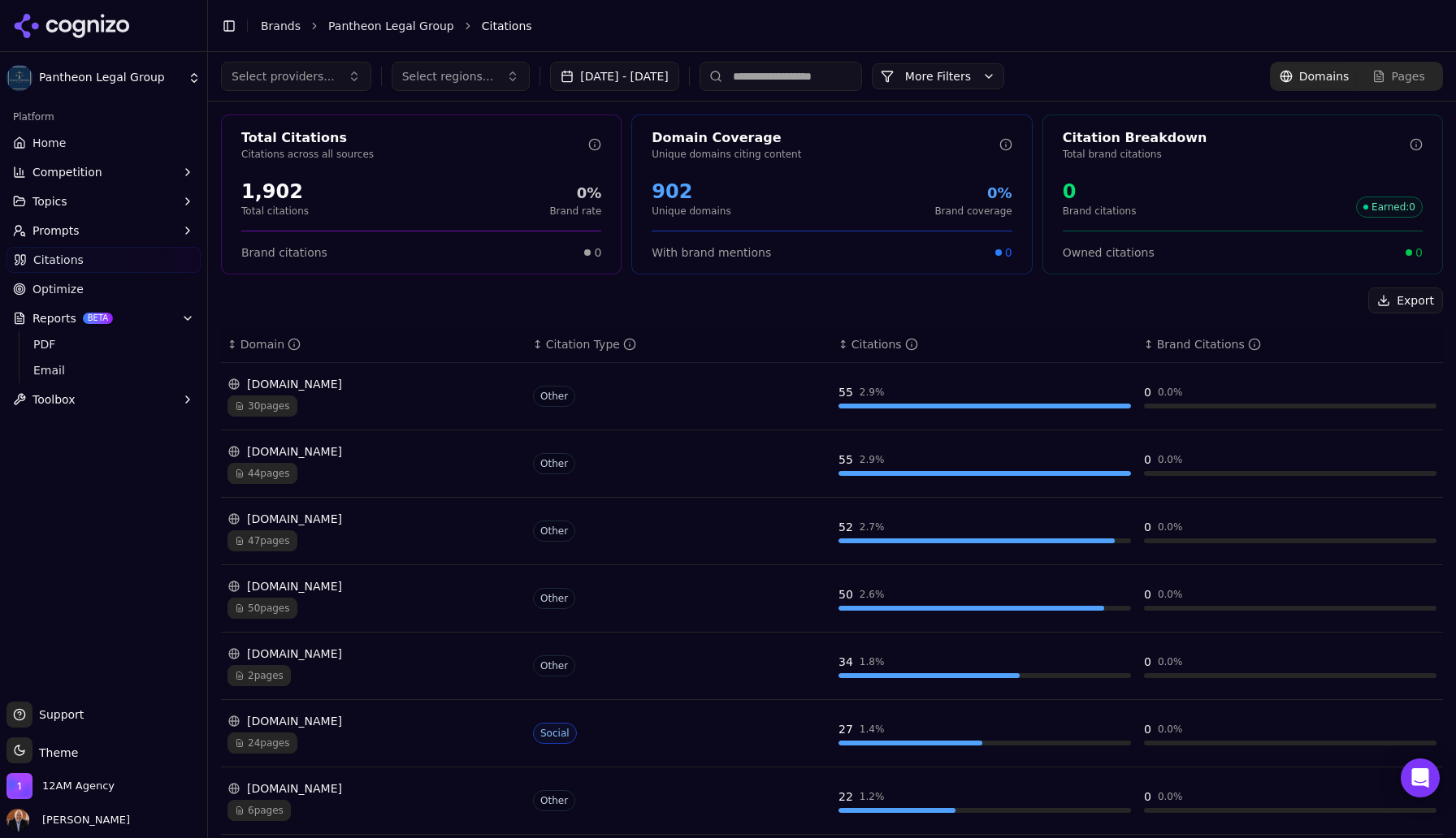
click at [65, 230] on span "Prompts" at bounding box center [56, 230] width 47 height 16
click at [69, 312] on span "Suggestions" at bounding box center [104, 308] width 142 height 16
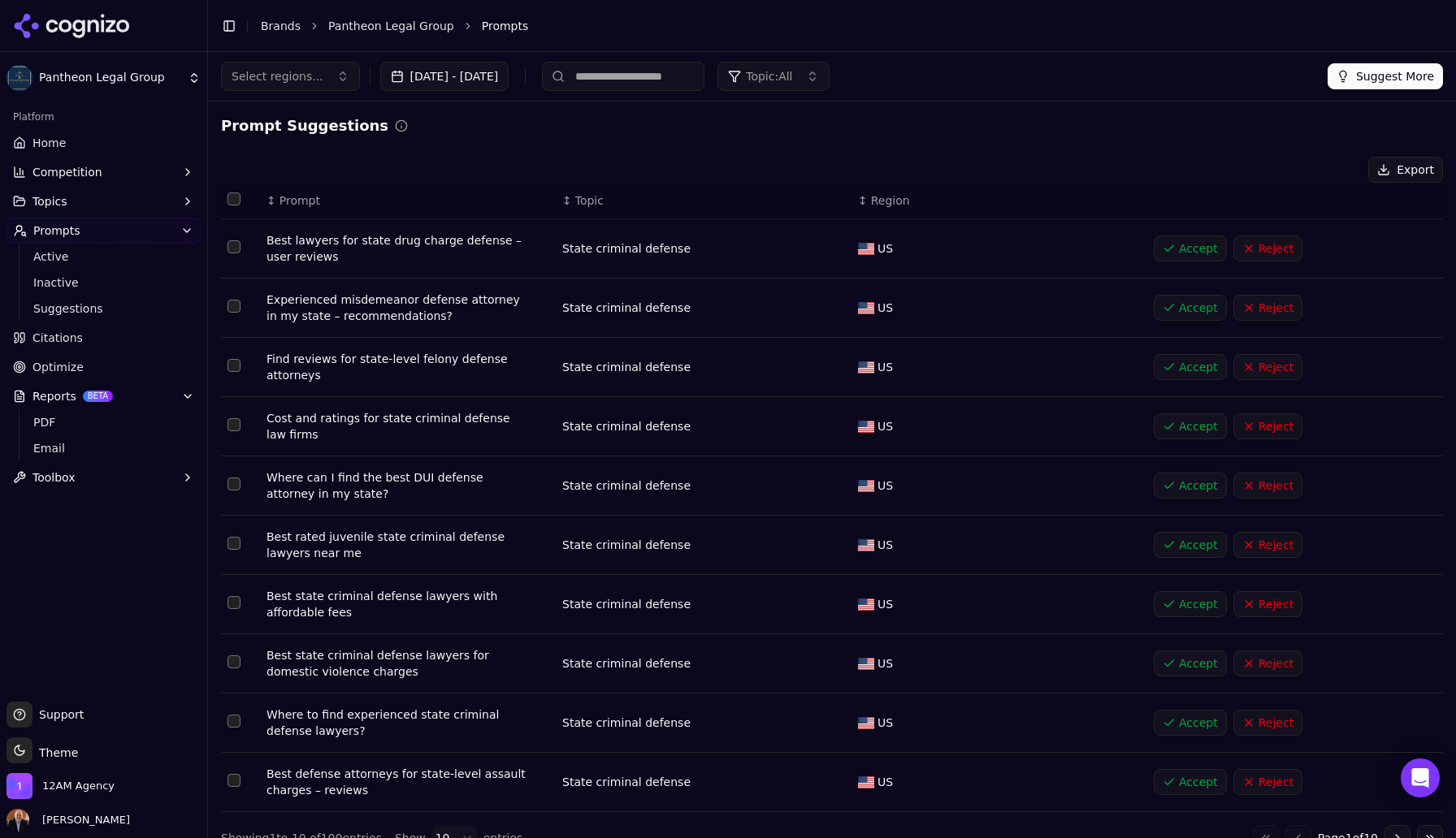
click at [59, 204] on span "Topics" at bounding box center [50, 201] width 34 height 16
